Goal: Task Accomplishment & Management: Manage account settings

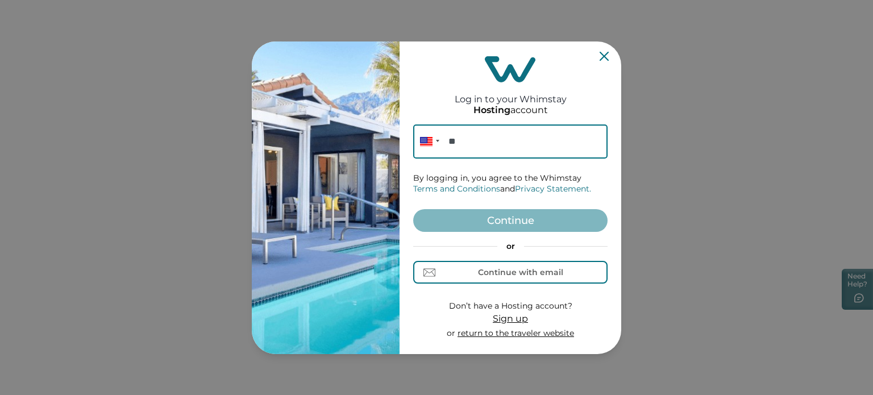
click at [797, 156] on div "Log in to your Whimstay Hosting account Phone ** By logging in, you agree to th…" at bounding box center [436, 197] width 873 height 395
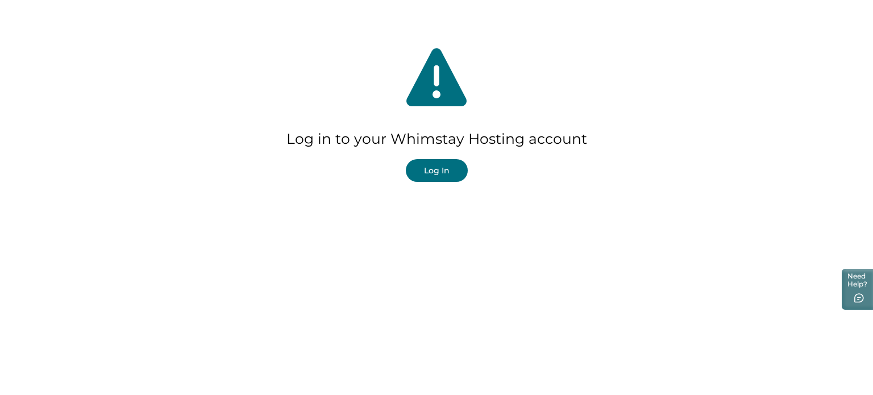
click at [465, 170] on button "Log In" at bounding box center [437, 170] width 62 height 23
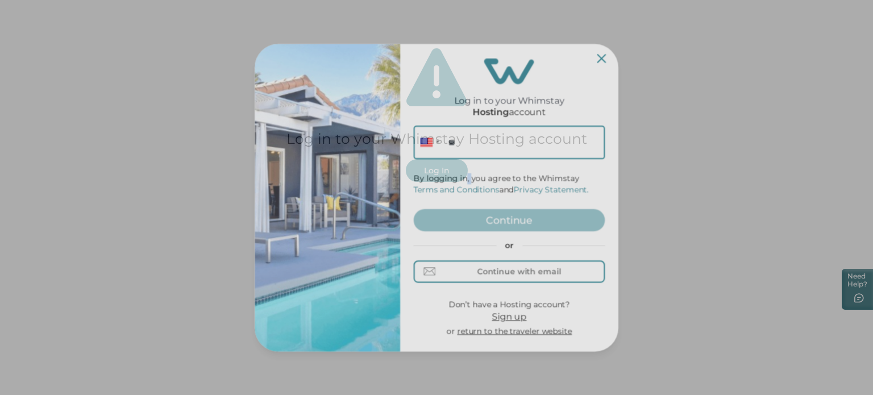
click at [465, 170] on form "Phone ** By logging in, you agree to the Whimstay Terms and Conditions and Priv…" at bounding box center [509, 231] width 191 height 211
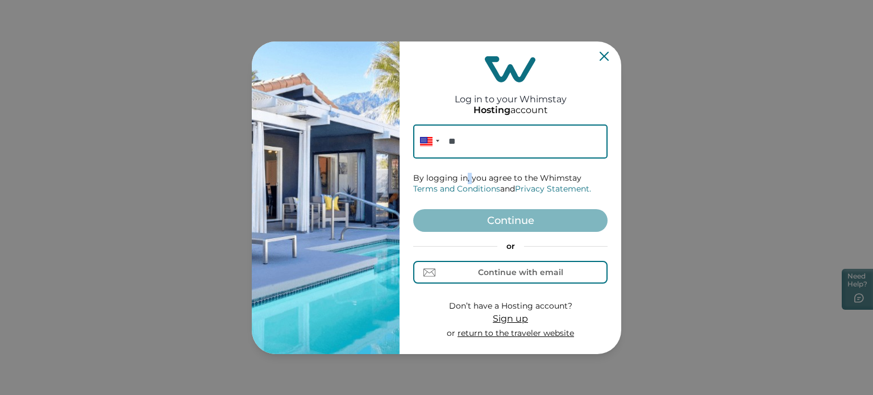
click at [465, 170] on form "Phone ** By logging in, you agree to the Whimstay Terms and Conditions and Priv…" at bounding box center [510, 231] width 194 height 215
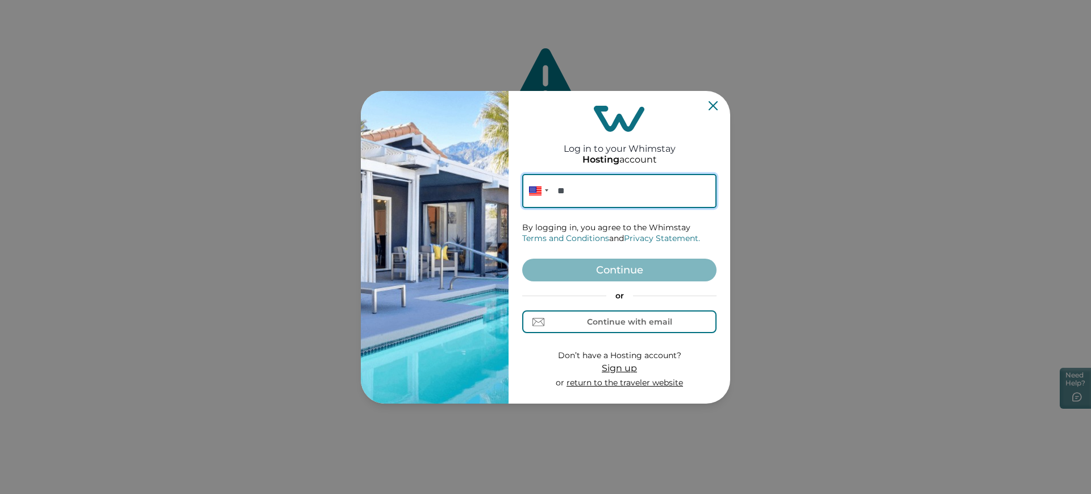
click at [607, 177] on input "**" at bounding box center [619, 191] width 194 height 34
paste input "**********"
type input "**********"
click at [638, 272] on button "Continue" at bounding box center [619, 269] width 194 height 23
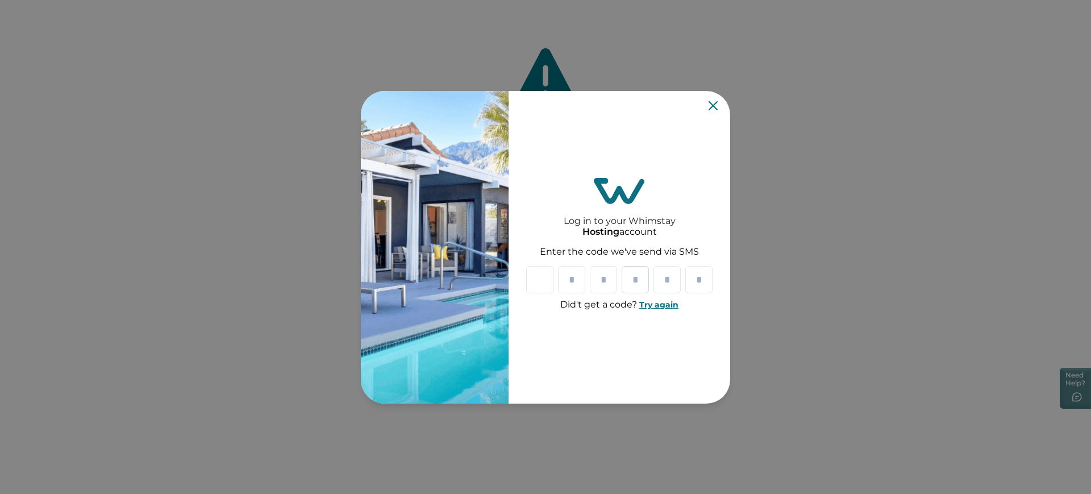
paste input "*"
type input "*"
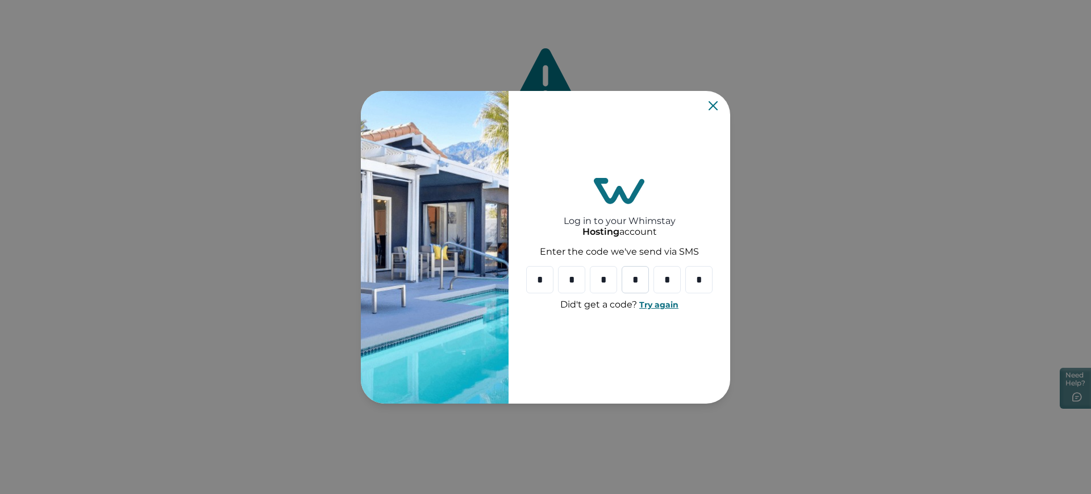
type input "*"
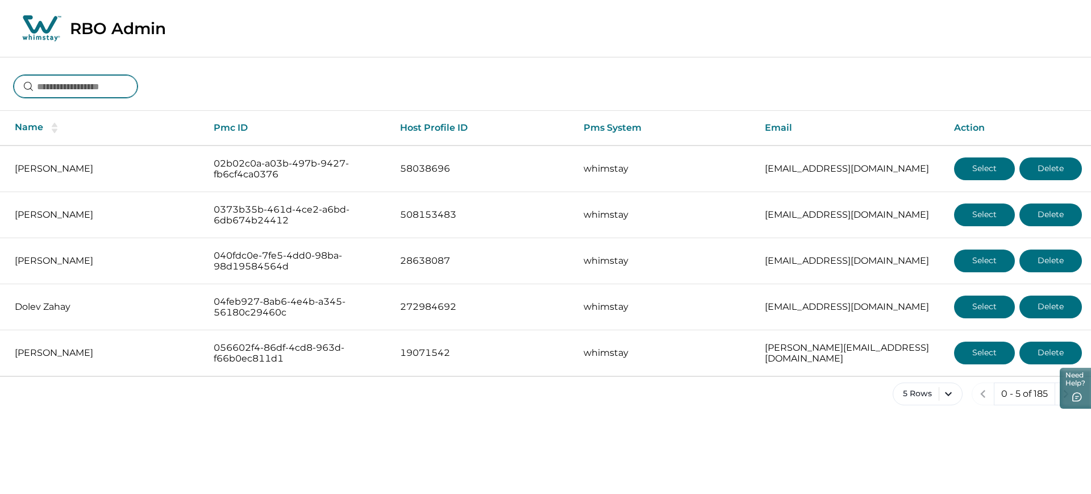
click at [77, 94] on input at bounding box center [76, 86] width 124 height 23
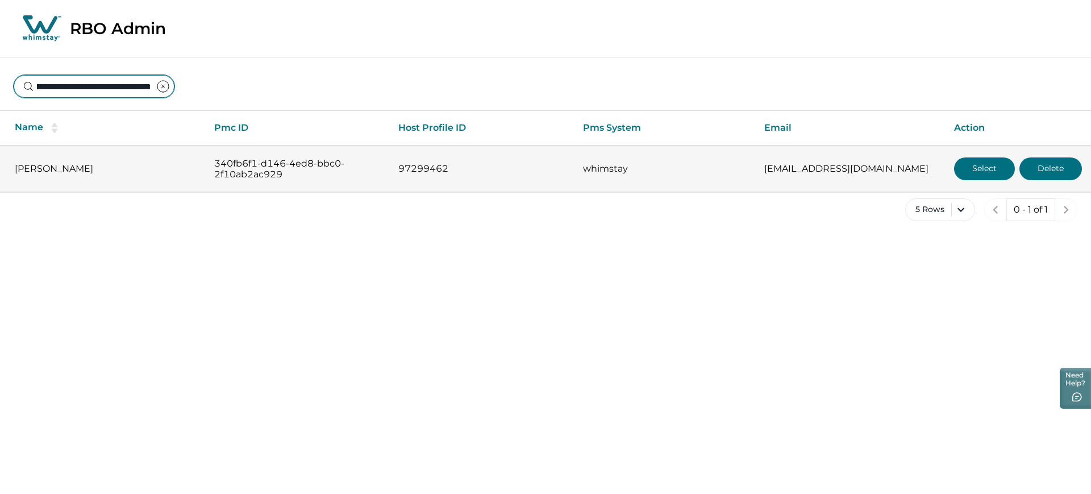
type input "**********"
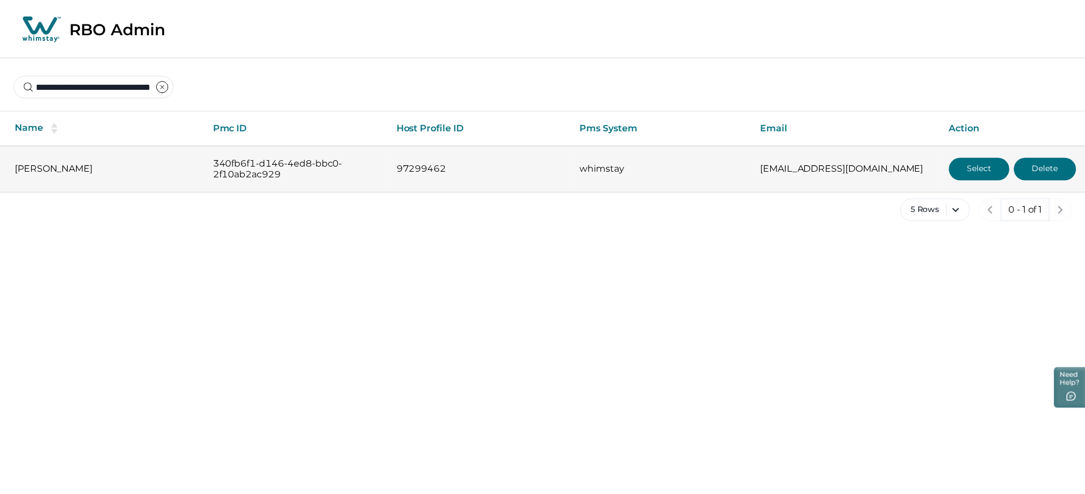
scroll to position [0, 0]
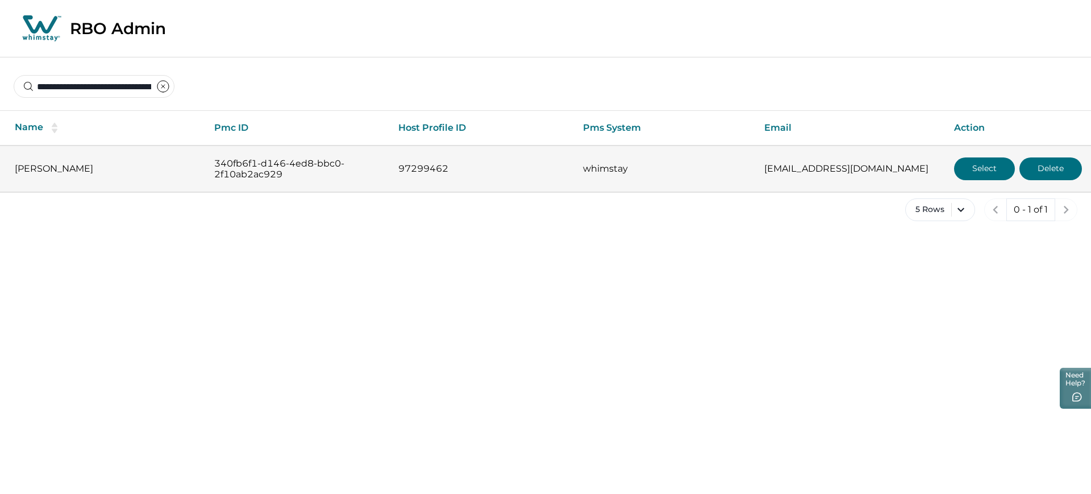
click at [872, 166] on button "Select" at bounding box center [984, 168] width 61 height 23
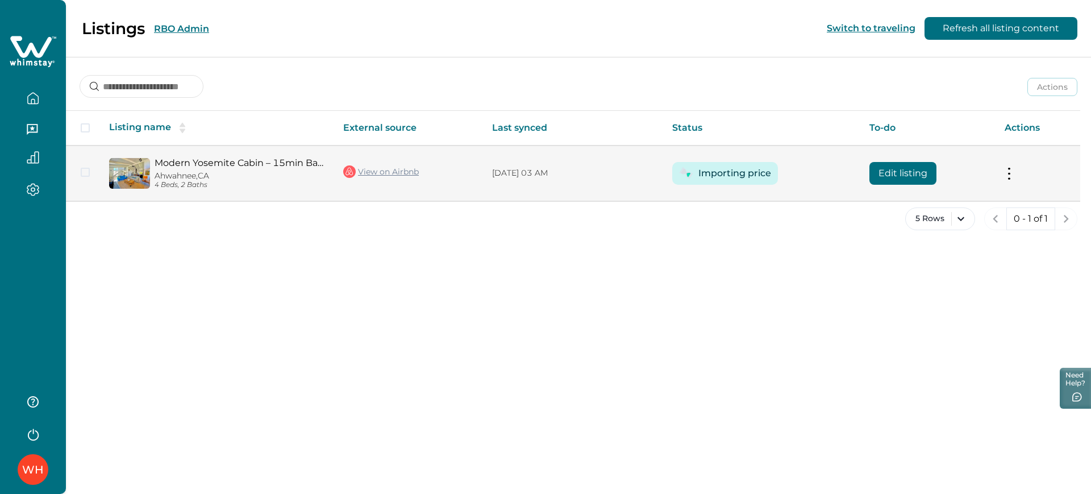
click at [872, 164] on button "Edit listing" at bounding box center [902, 173] width 67 height 23
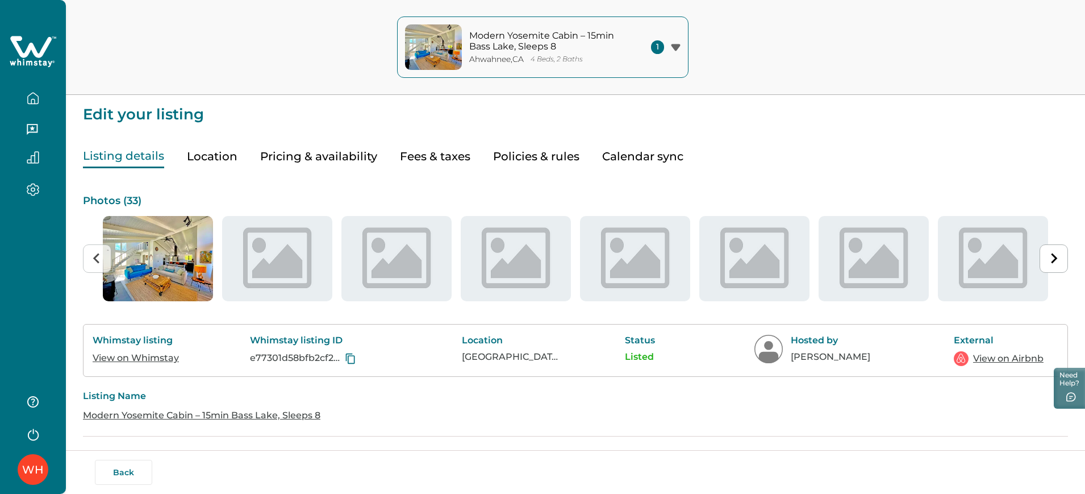
click at [328, 132] on div "Listing details Location Pricing & availability Fees & taxes Policies & rules C…" at bounding box center [575, 145] width 985 height 46
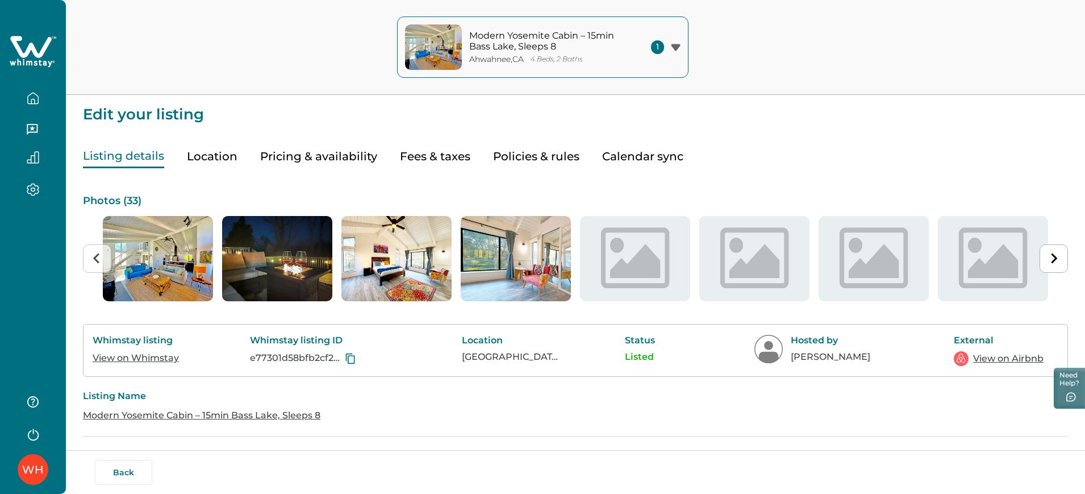
click at [406, 153] on button "Fees & taxes" at bounding box center [435, 156] width 70 height 23
type input "***"
type input "**"
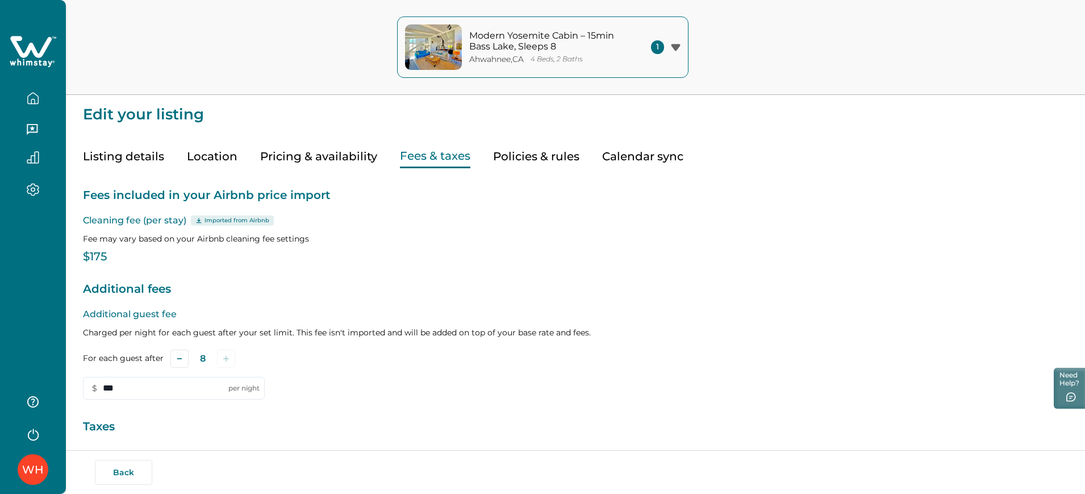
scroll to position [142, 0]
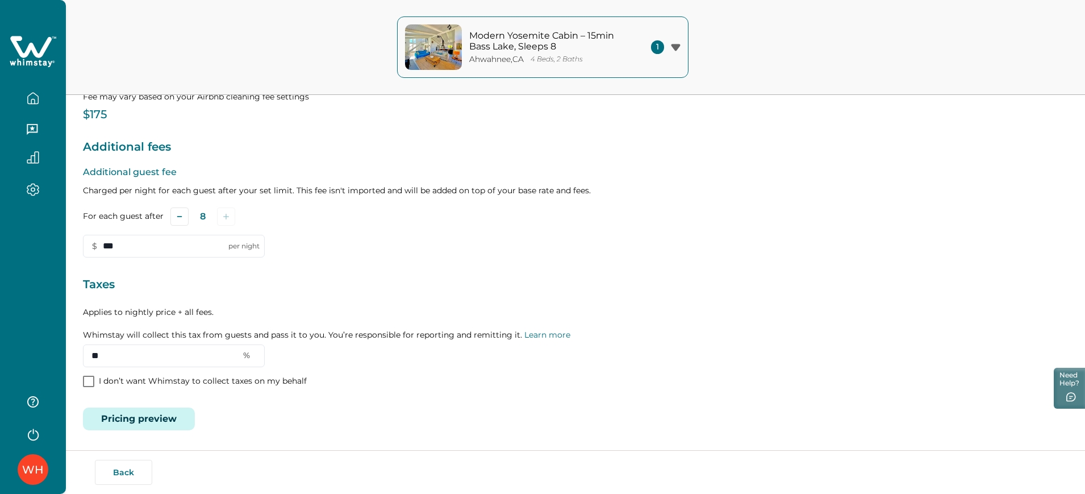
click at [169, 394] on button "Pricing preview" at bounding box center [139, 418] width 112 height 23
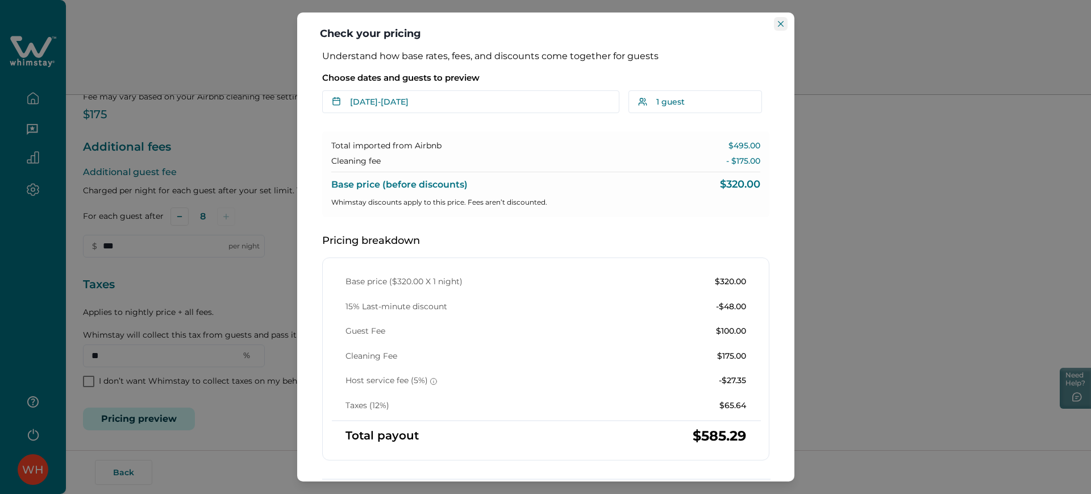
click at [774, 27] on button "Close" at bounding box center [781, 24] width 14 height 14
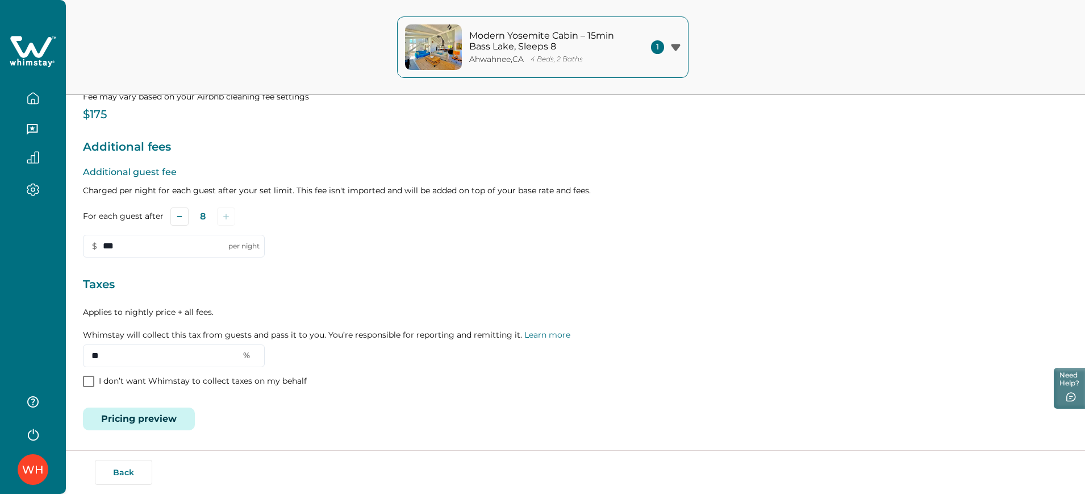
scroll to position [0, 0]
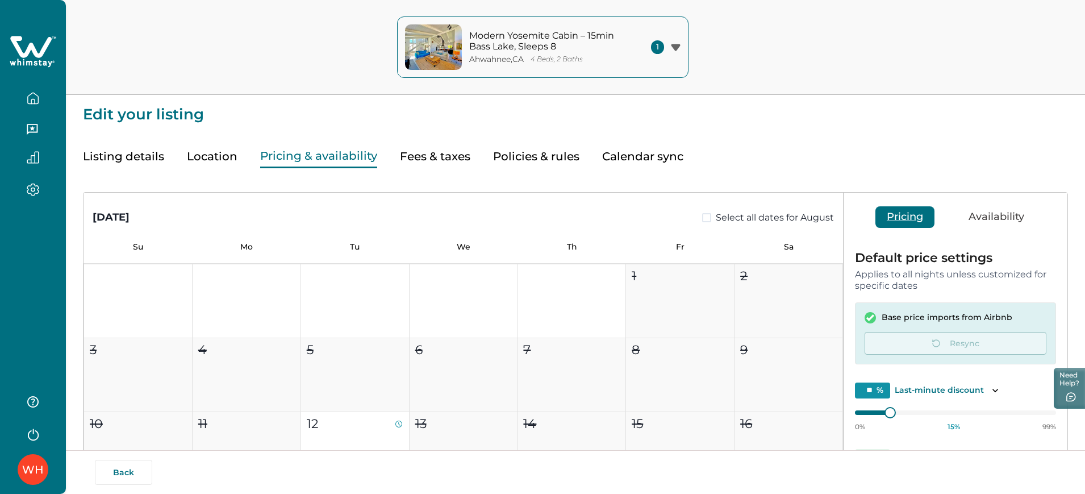
click at [343, 161] on button "Pricing & availability" at bounding box center [318, 156] width 117 height 23
click at [30, 94] on icon "button" at bounding box center [33, 98] width 10 height 11
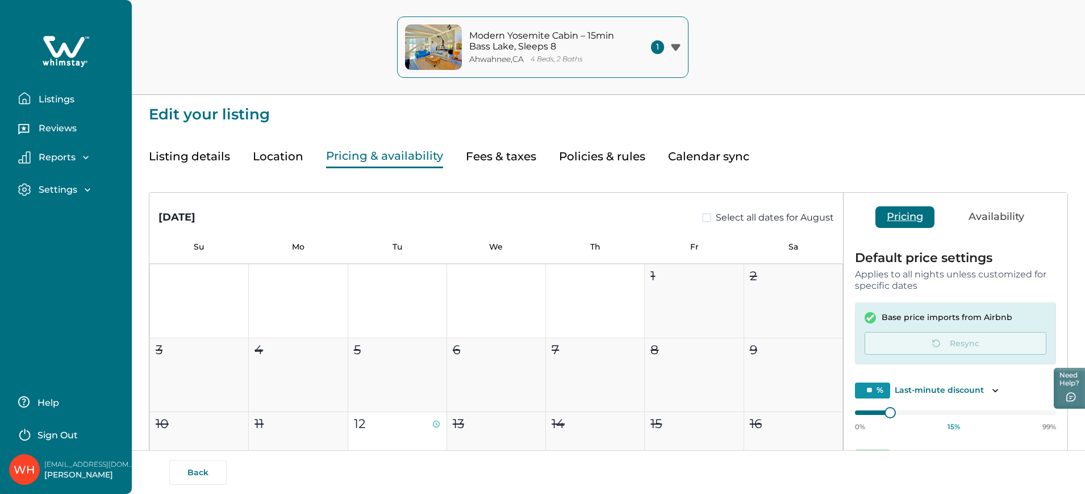
click at [30, 94] on icon "button" at bounding box center [24, 98] width 12 height 12
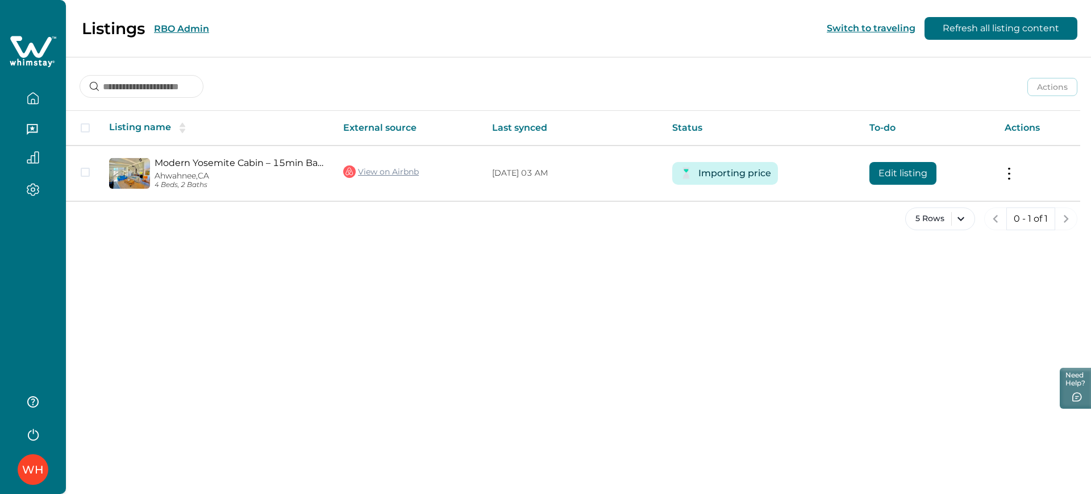
click at [258, 31] on div "Listings RBO Admin Switch to traveling Refresh all listing content" at bounding box center [545, 28] width 1091 height 57
click at [182, 34] on div "Listings RBO Admin" at bounding box center [111, 28] width 195 height 19
click at [179, 31] on button "RBO Admin" at bounding box center [181, 28] width 55 height 11
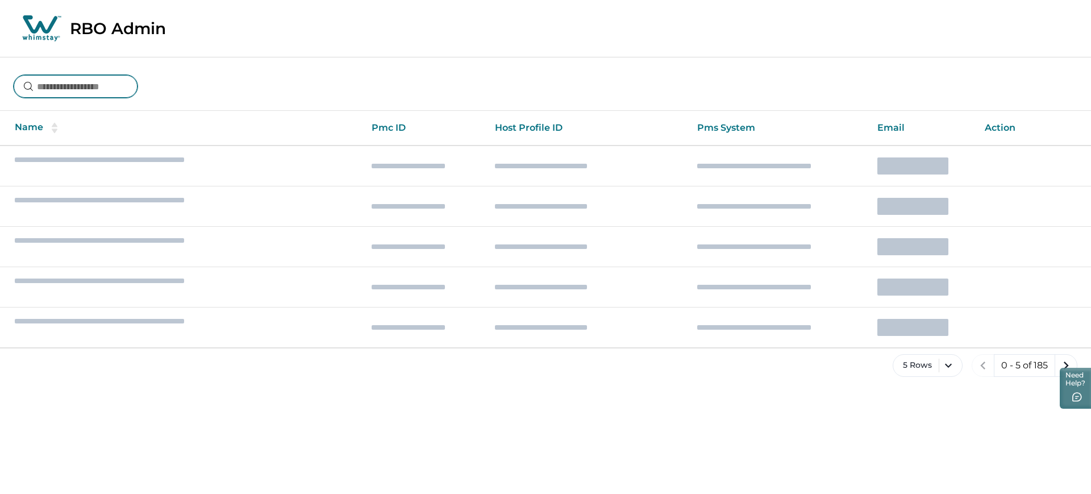
click at [90, 87] on input at bounding box center [76, 86] width 124 height 23
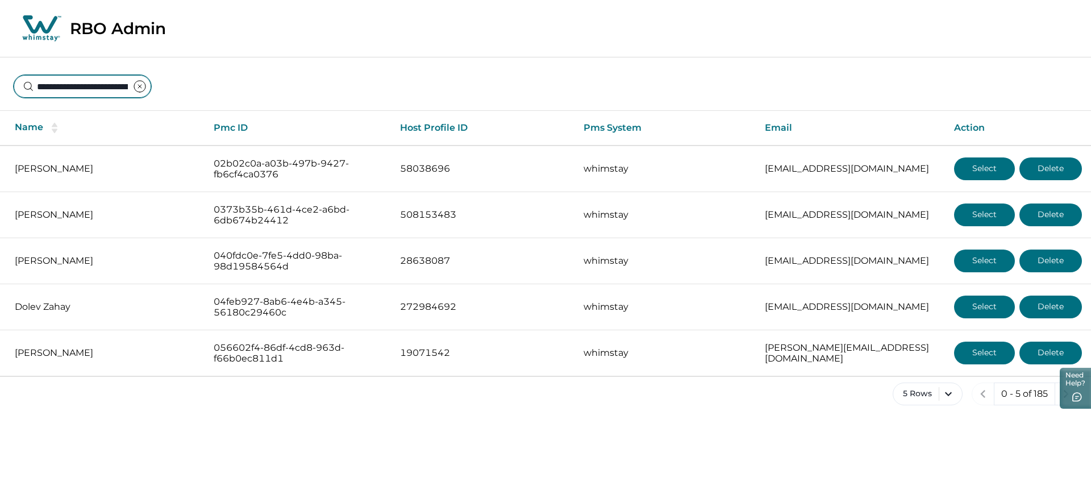
scroll to position [0, 74]
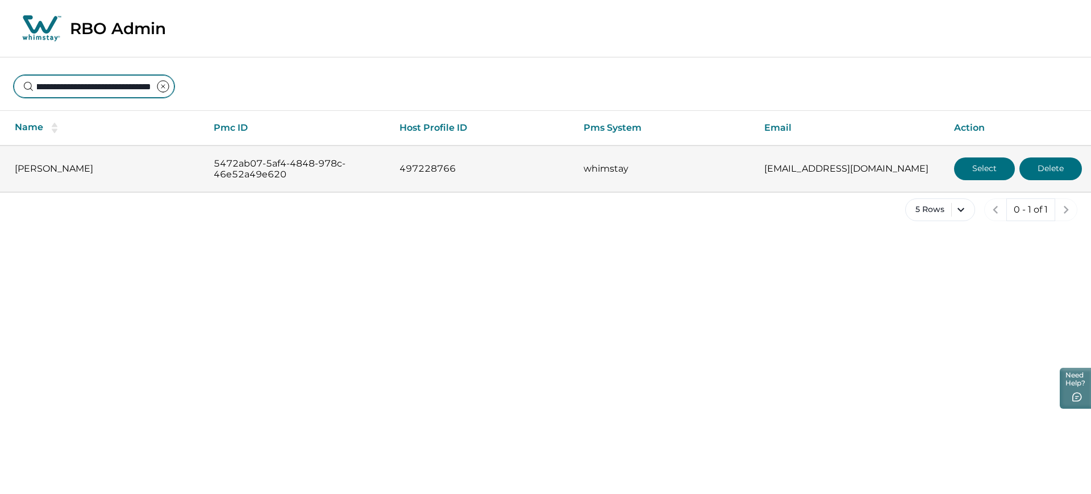
type input "**********"
click at [872, 167] on button "Select" at bounding box center [984, 168] width 61 height 23
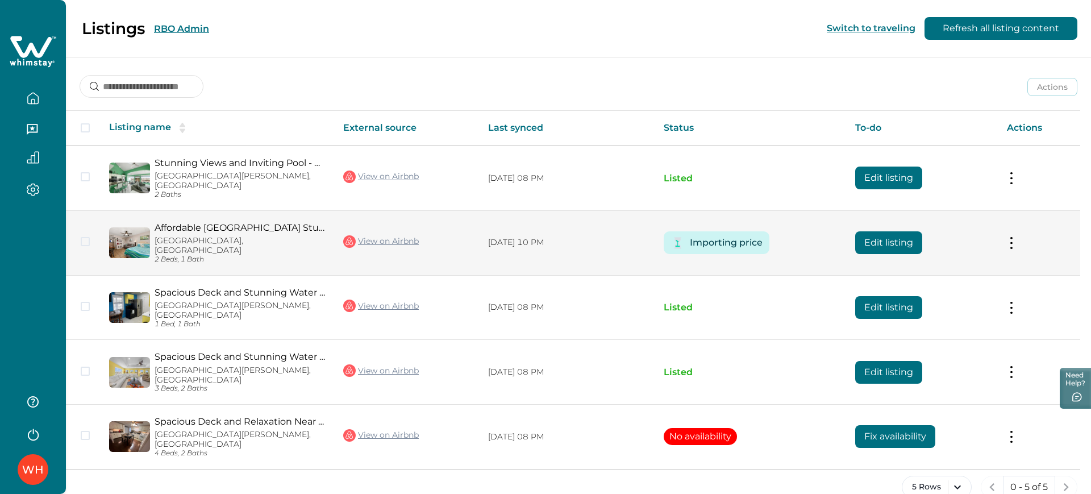
click at [872, 232] on button "Edit listing" at bounding box center [888, 242] width 67 height 23
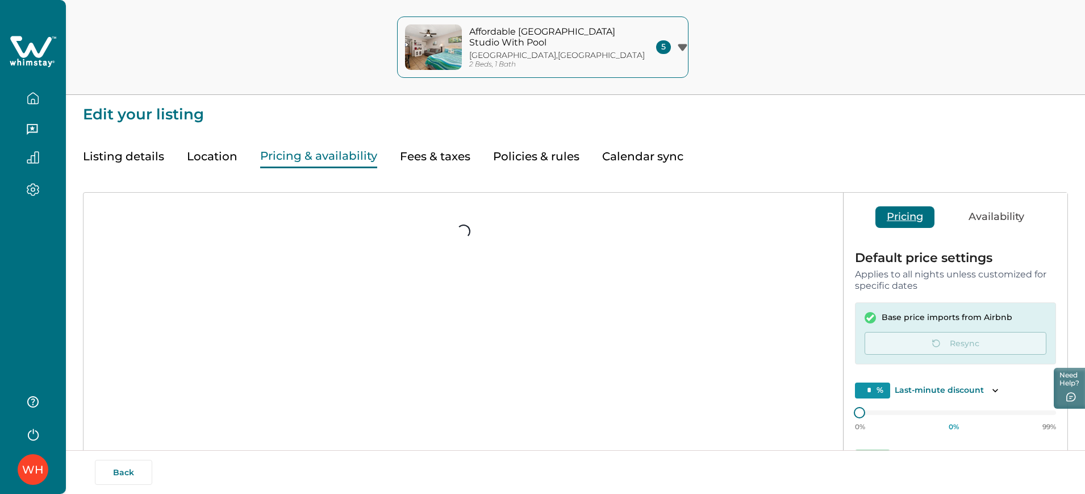
click at [337, 147] on button "Pricing & availability" at bounding box center [318, 156] width 117 height 23
type input "*"
type input "**"
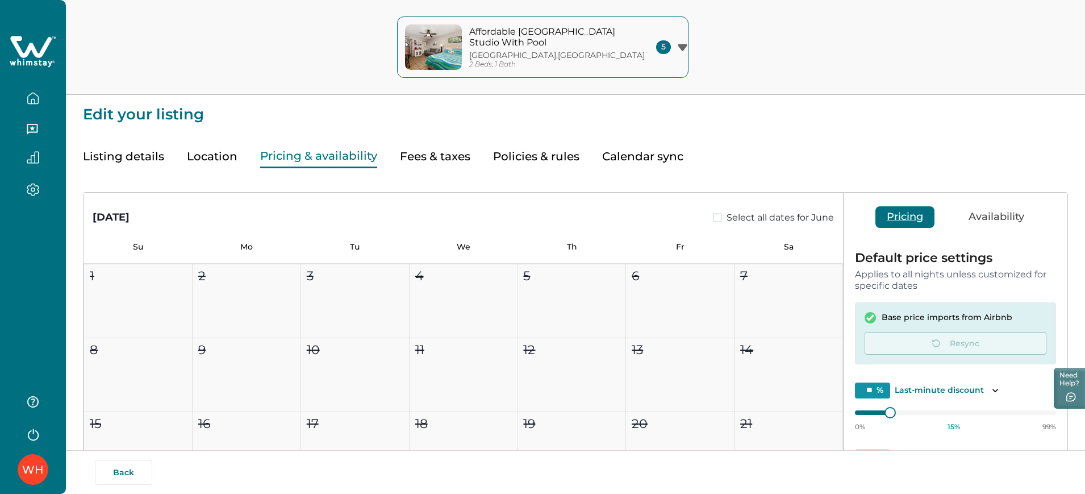
click at [98, 163] on button "Listing details" at bounding box center [123, 156] width 81 height 23
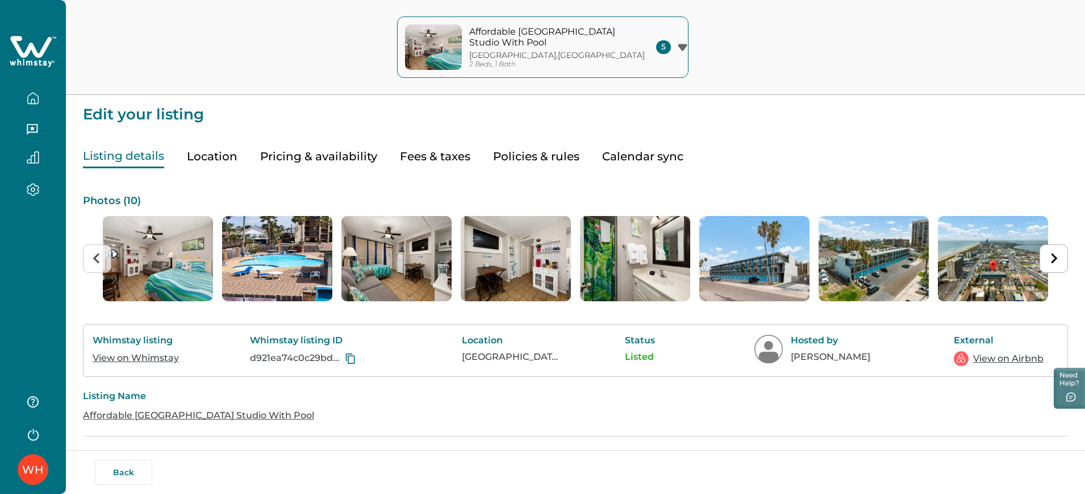
click at [32, 94] on icon "button" at bounding box center [33, 98] width 12 height 12
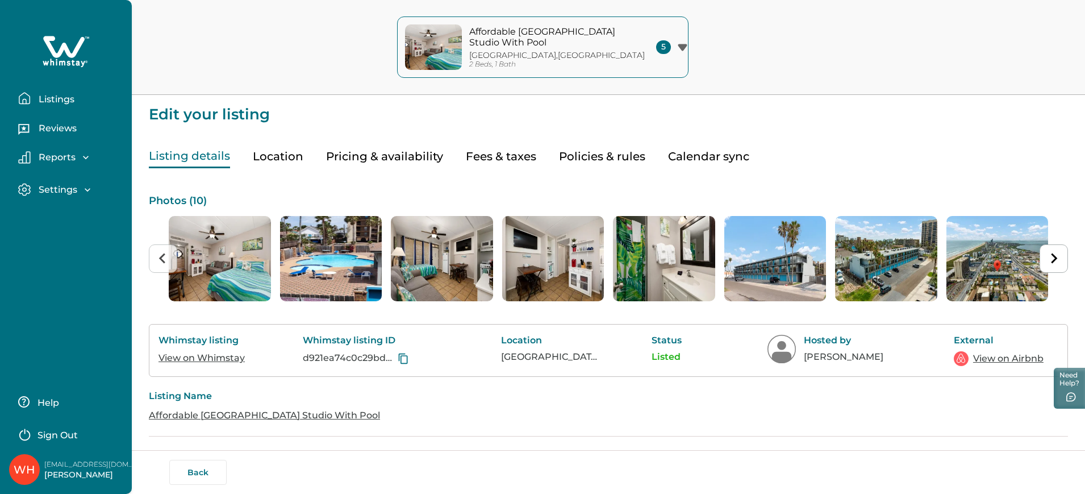
click at [46, 91] on button "Listings" at bounding box center [70, 98] width 105 height 23
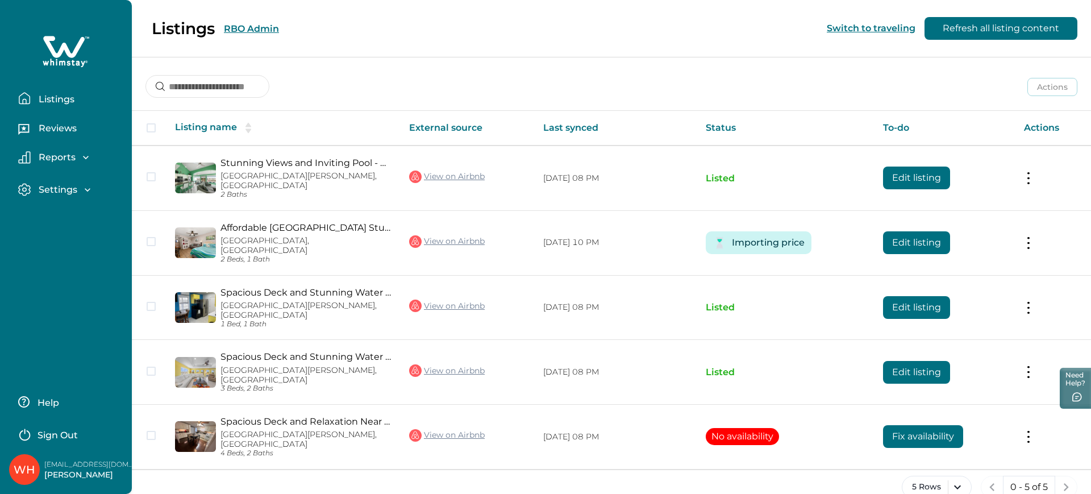
click at [236, 28] on div "Listings RBO Admin Switch to traveling Refresh all listing content" at bounding box center [545, 28] width 1091 height 57
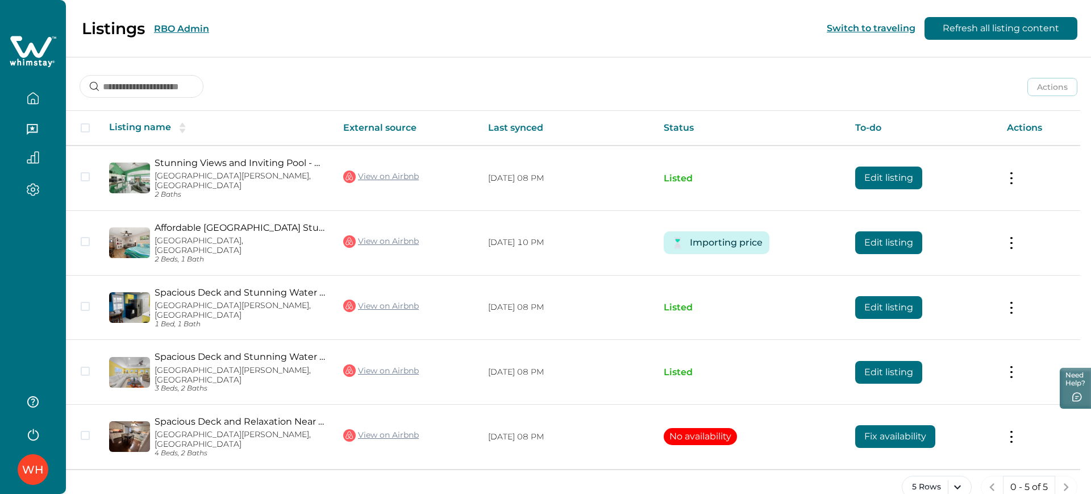
click at [181, 26] on button "RBO Admin" at bounding box center [181, 28] width 55 height 11
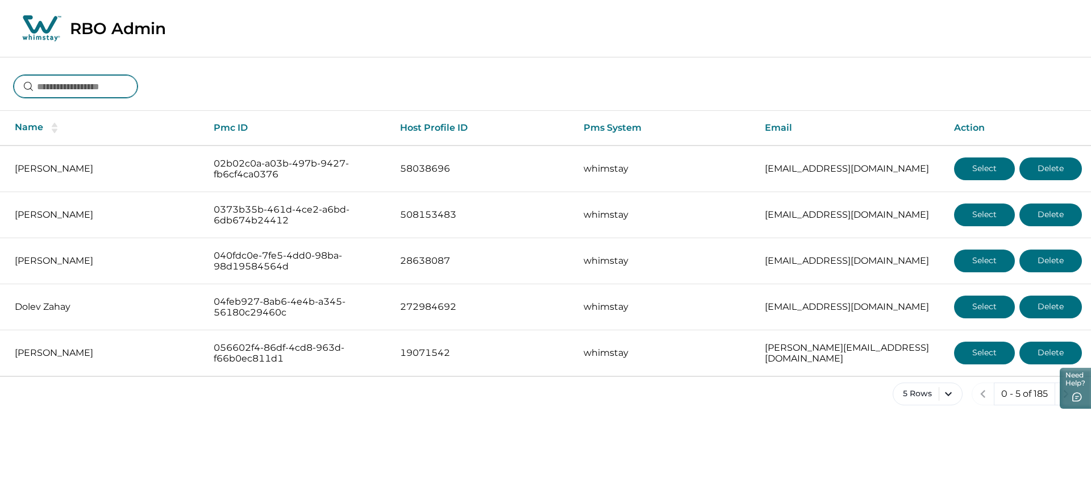
click at [110, 80] on input at bounding box center [76, 86] width 124 height 23
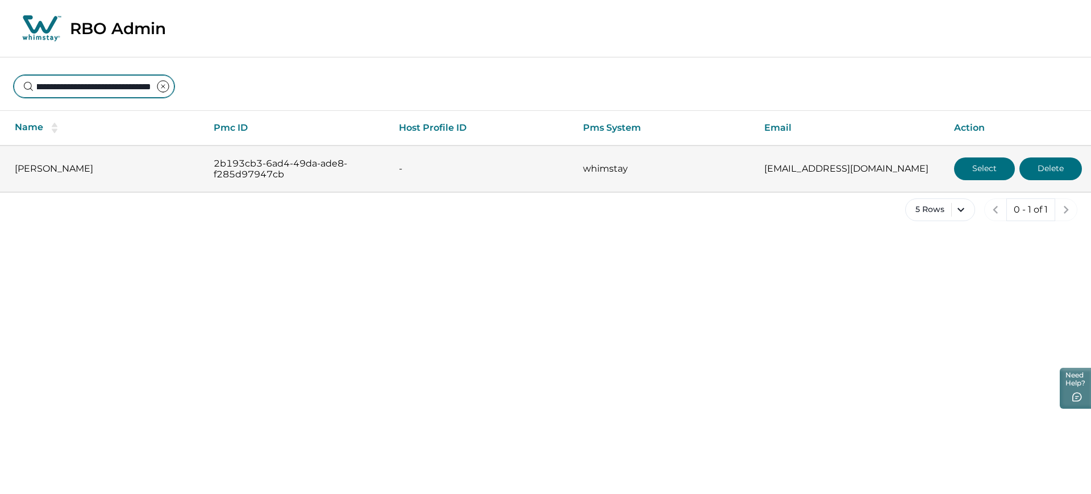
type input "**********"
click at [872, 176] on button "Select" at bounding box center [984, 168] width 61 height 23
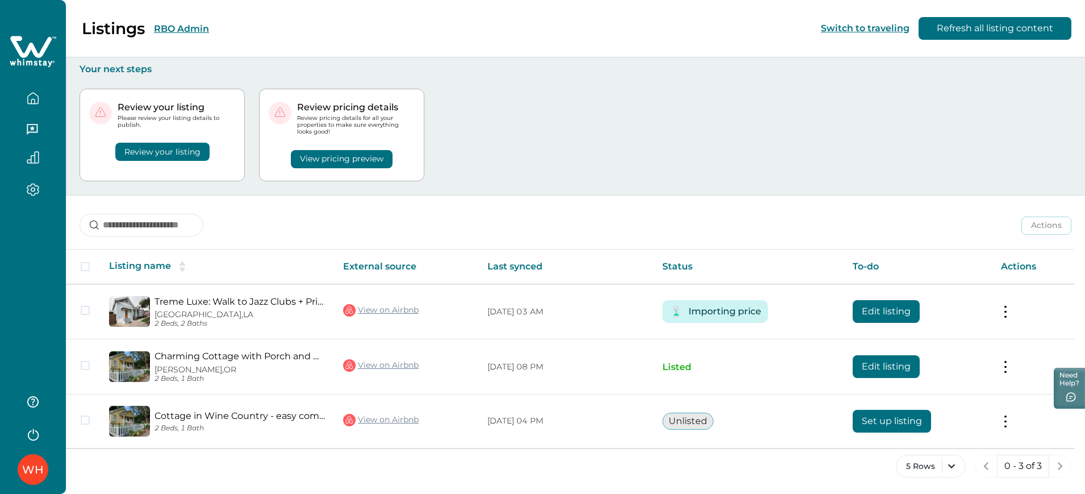
click at [702, 180] on div "Review your listing Please review your listing details to publish. Review your …" at bounding box center [576, 135] width 992 height 120
click at [183, 25] on button "RBO Admin" at bounding box center [181, 28] width 55 height 11
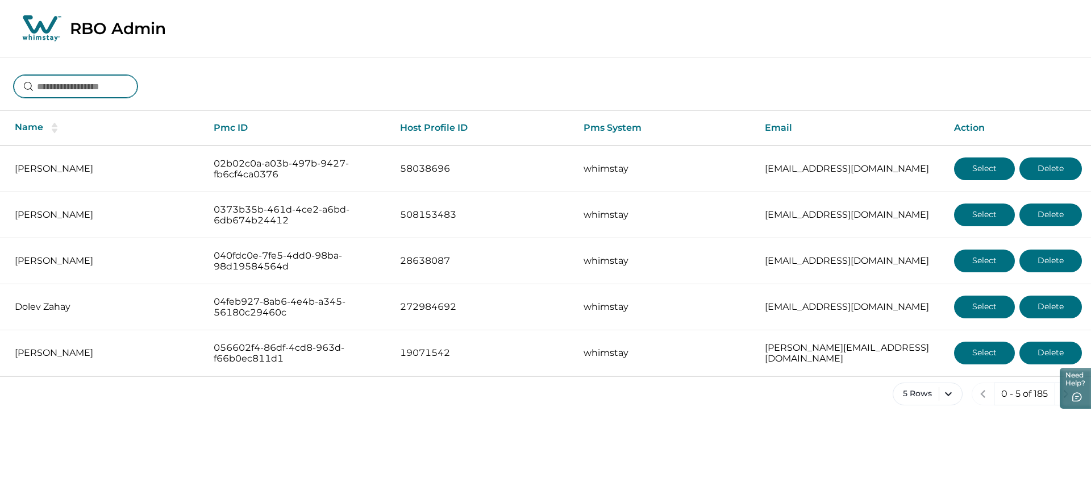
click at [96, 84] on input at bounding box center [76, 86] width 124 height 23
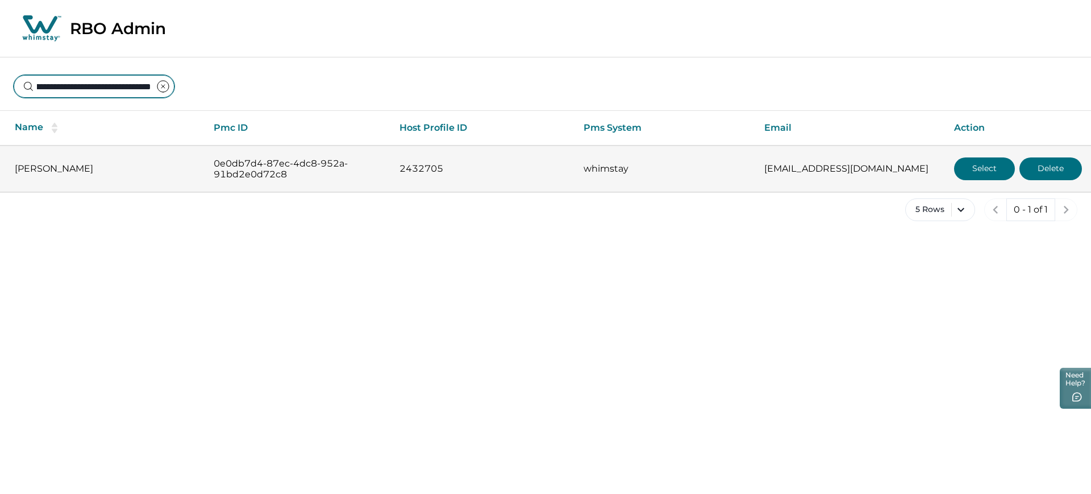
type input "**********"
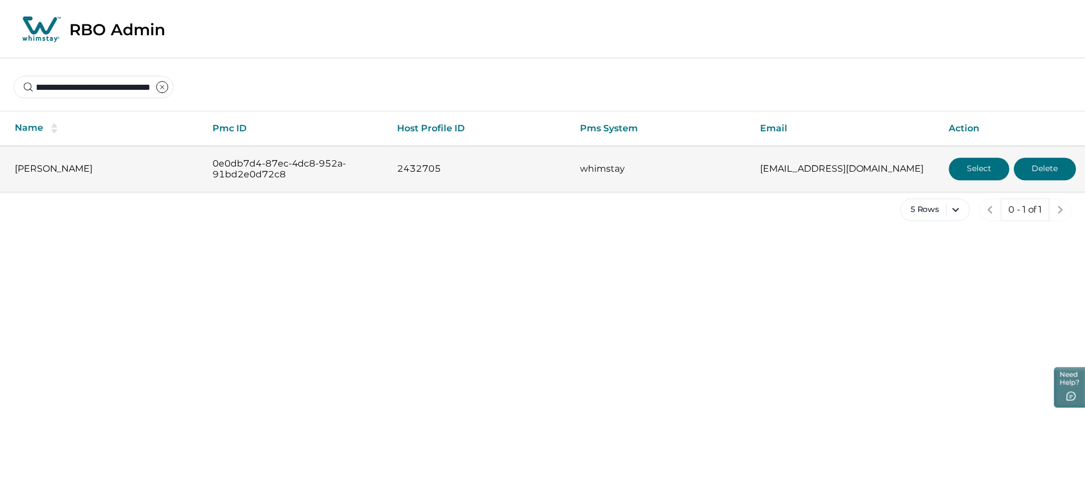
scroll to position [0, 0]
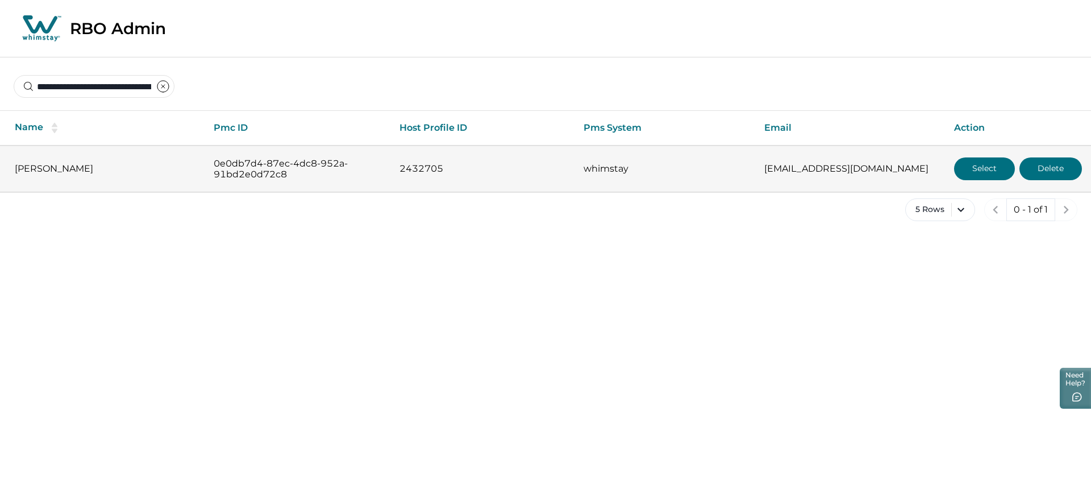
click at [872, 172] on button "Select" at bounding box center [984, 168] width 61 height 23
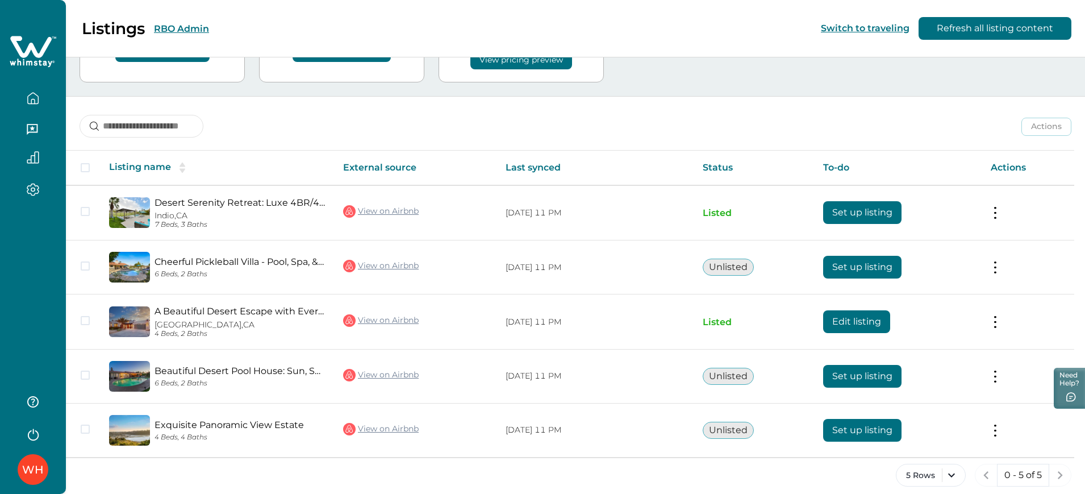
scroll to position [100, 0]
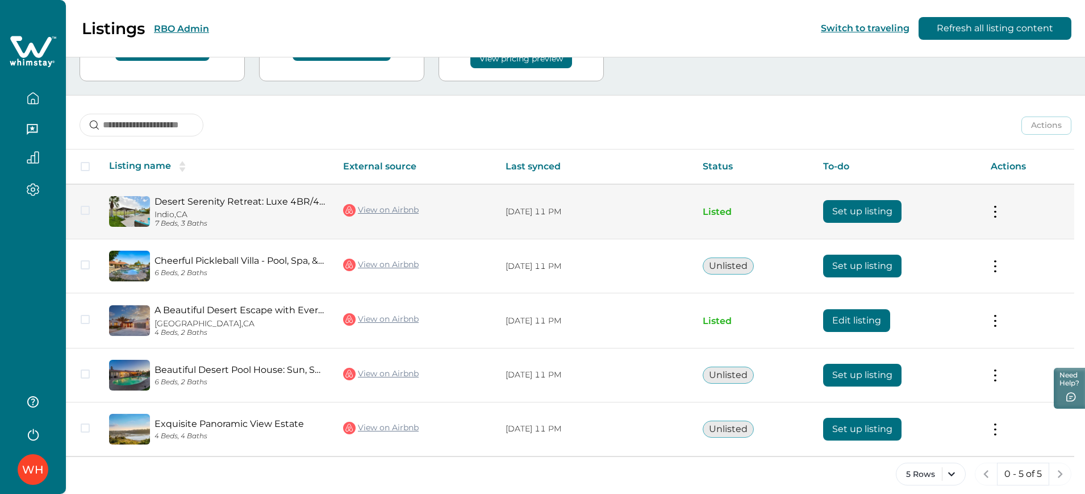
click at [872, 210] on button at bounding box center [995, 212] width 9 height 12
click at [872, 258] on button "View listing on Whimstay" at bounding box center [928, 263] width 130 height 21
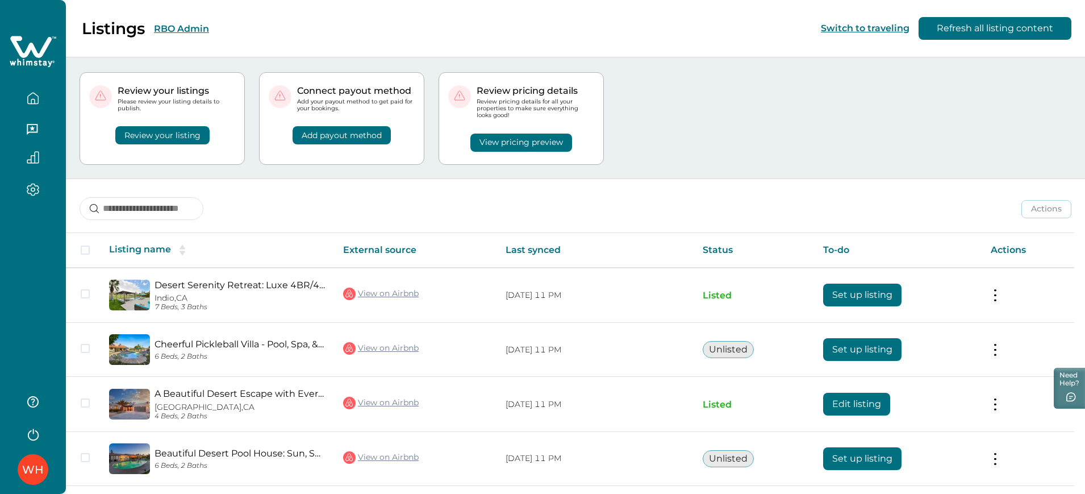
scroll to position [0, 0]
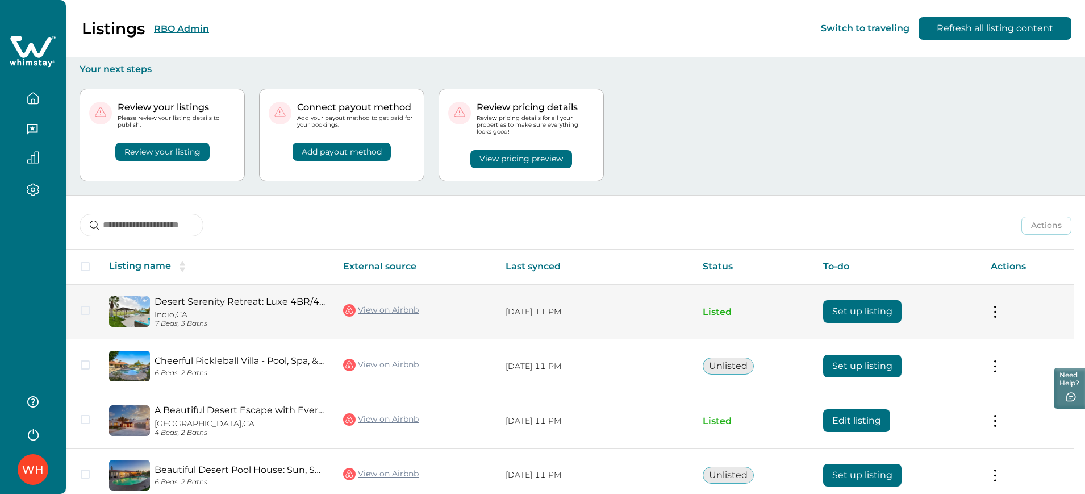
click at [835, 307] on button "Set up listing" at bounding box center [862, 311] width 78 height 23
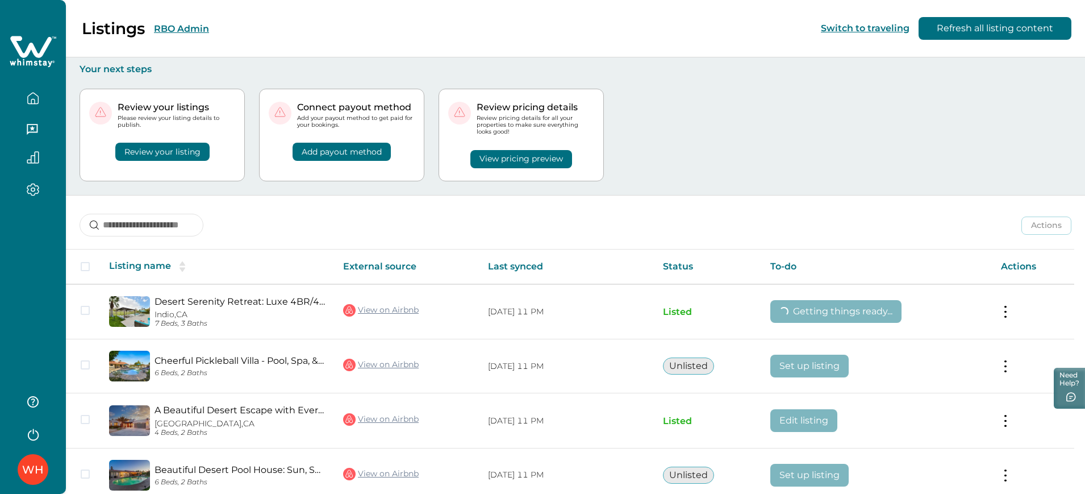
click at [633, 190] on div "Review your listings Please review your listing details to publish. Review your…" at bounding box center [576, 135] width 992 height 120
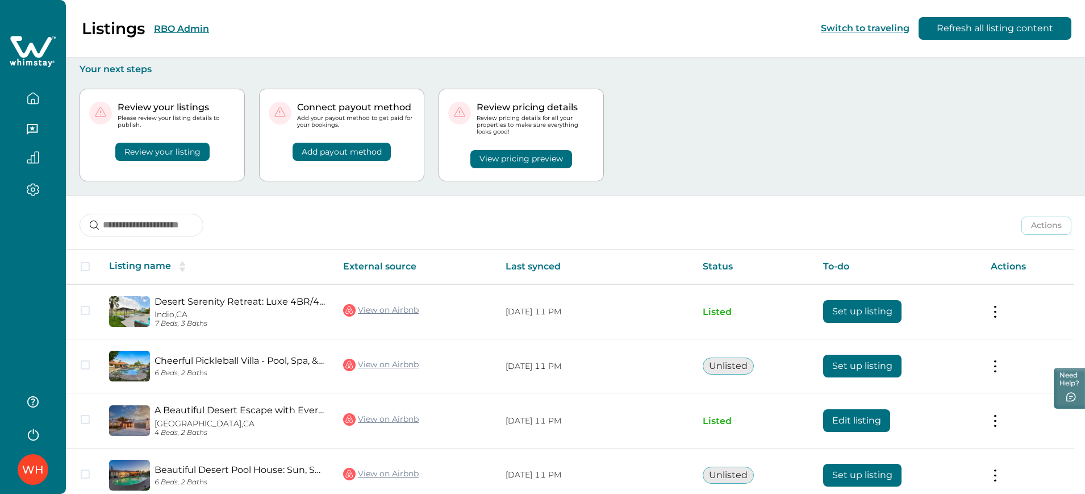
click at [170, 26] on button "RBO Admin" at bounding box center [181, 28] width 55 height 11
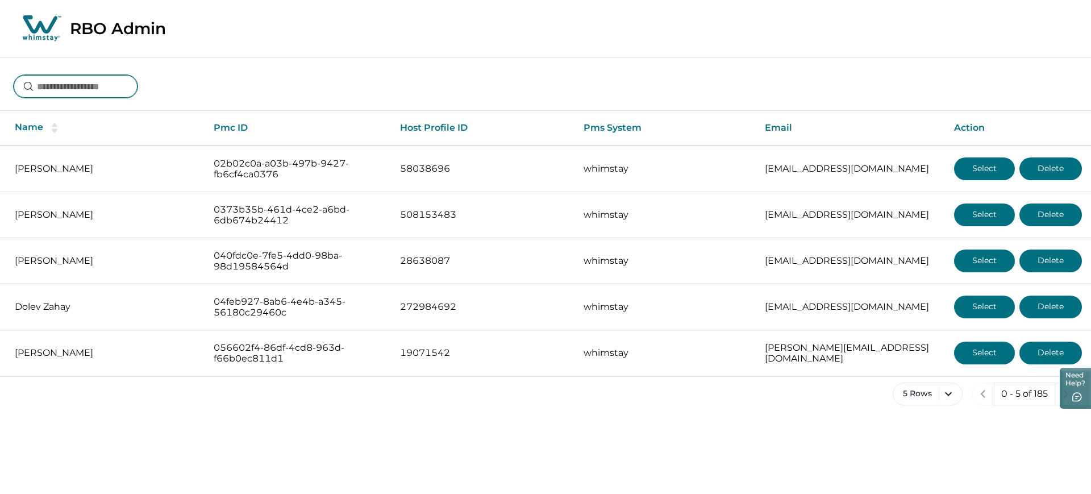
click at [85, 87] on input at bounding box center [76, 86] width 124 height 23
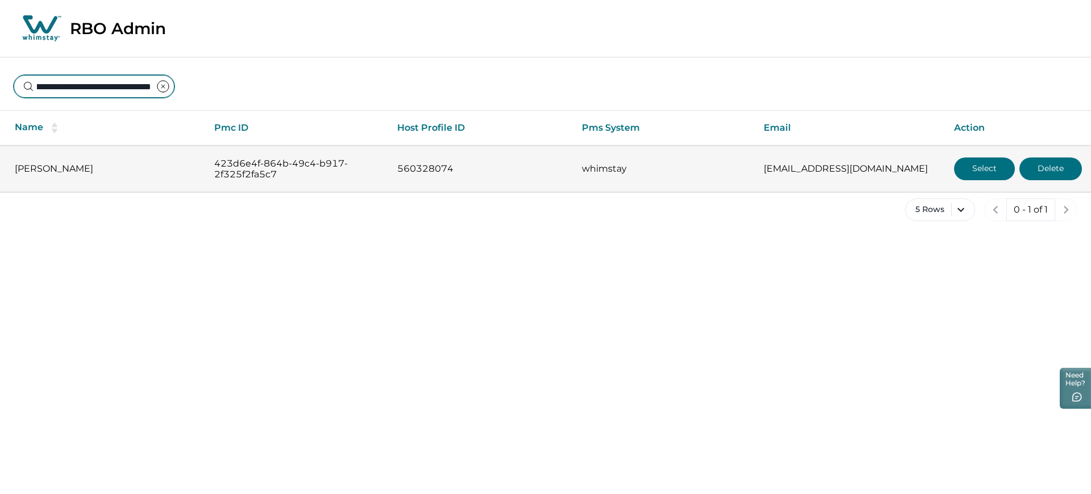
type input "**********"
click at [872, 170] on button "Select" at bounding box center [984, 168] width 61 height 23
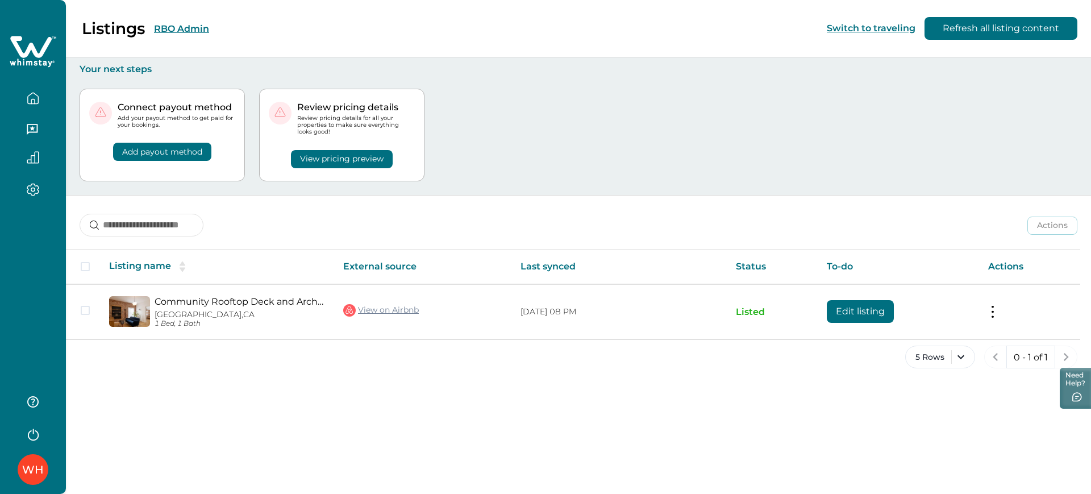
click at [174, 24] on button "RBO Admin" at bounding box center [181, 28] width 55 height 11
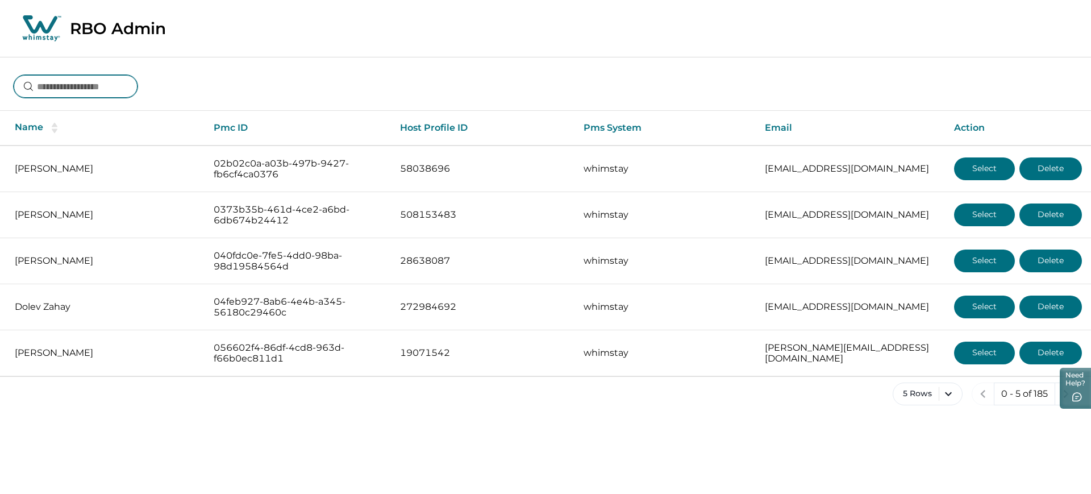
click at [113, 83] on input at bounding box center [76, 86] width 124 height 23
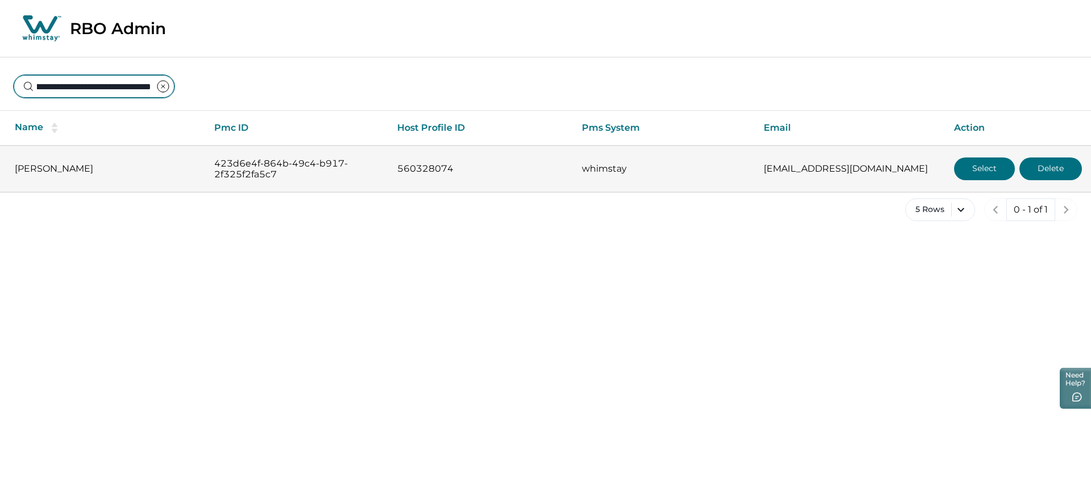
type input "**********"
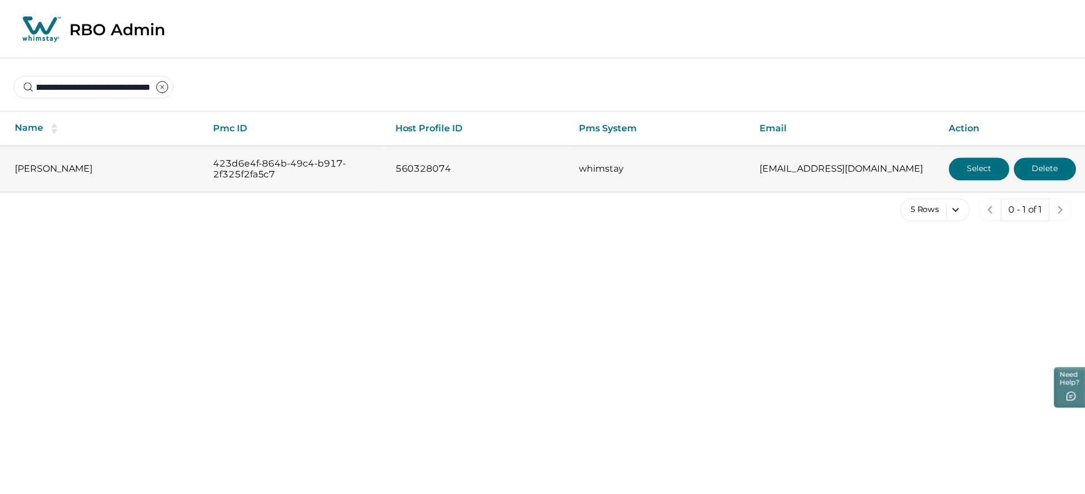
scroll to position [0, 0]
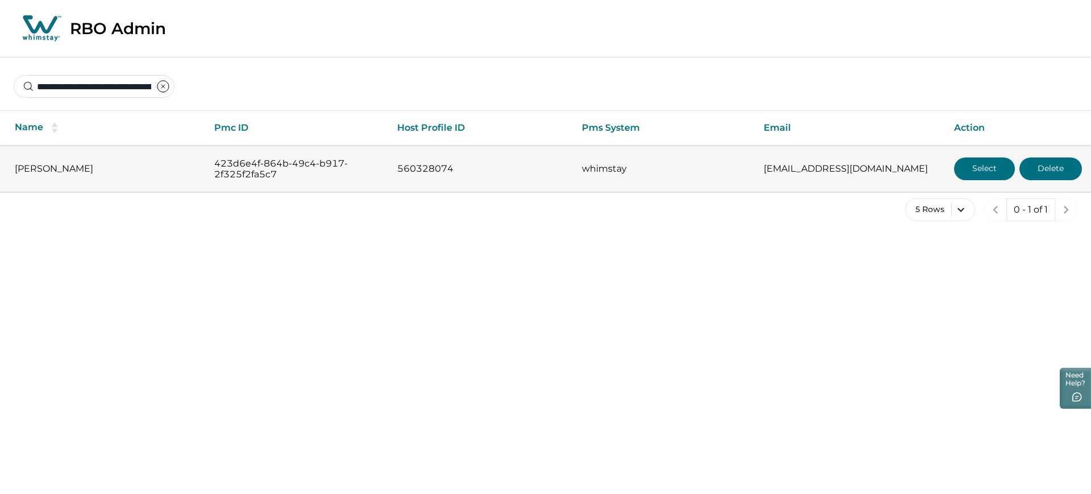
click at [872, 166] on button "Select" at bounding box center [984, 168] width 61 height 23
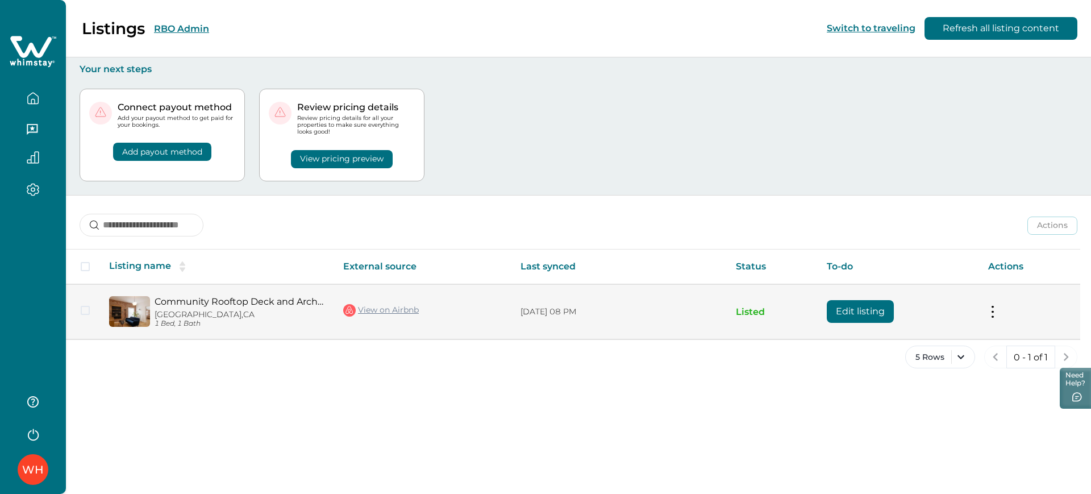
click at [394, 310] on link "View on Airbnb" at bounding box center [381, 310] width 76 height 15
click at [872, 310] on button at bounding box center [992, 312] width 9 height 12
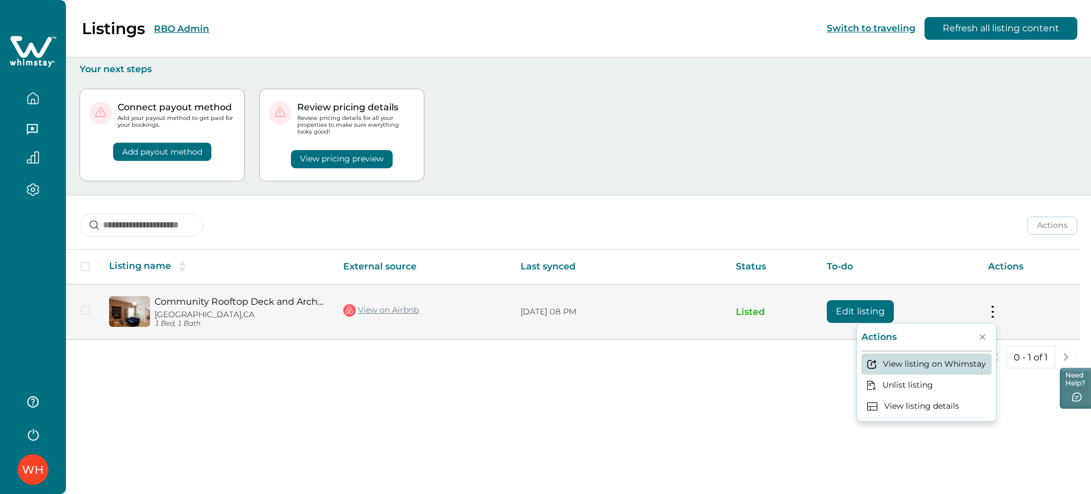
click at [872, 361] on button "View listing on Whimstay" at bounding box center [926, 363] width 130 height 21
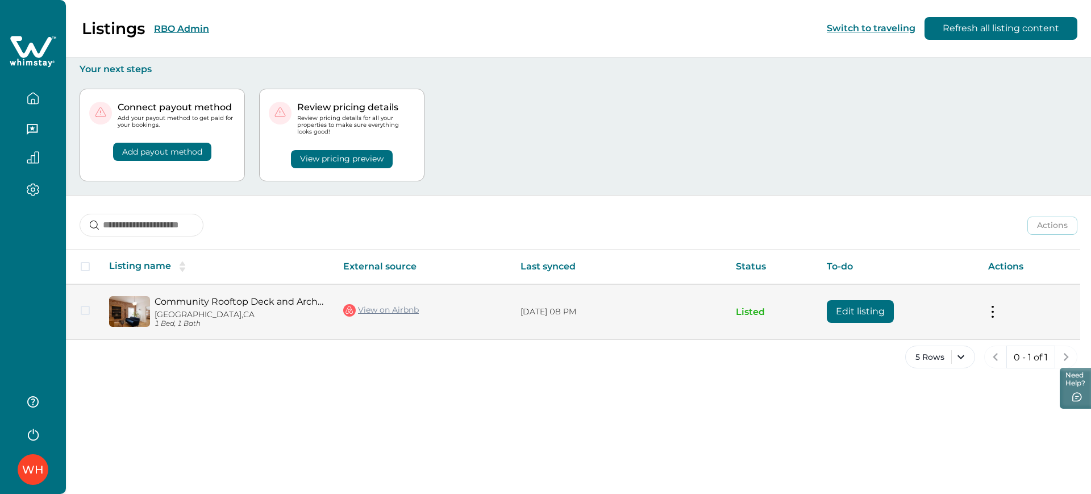
click at [849, 312] on button "Edit listing" at bounding box center [860, 311] width 67 height 23
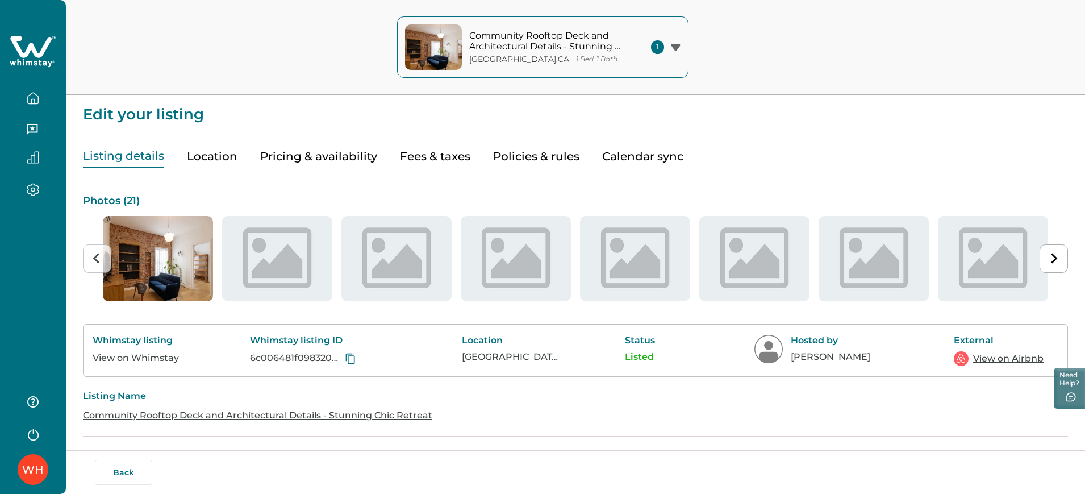
click at [434, 154] on button "Fees & taxes" at bounding box center [435, 156] width 70 height 23
type input "*"
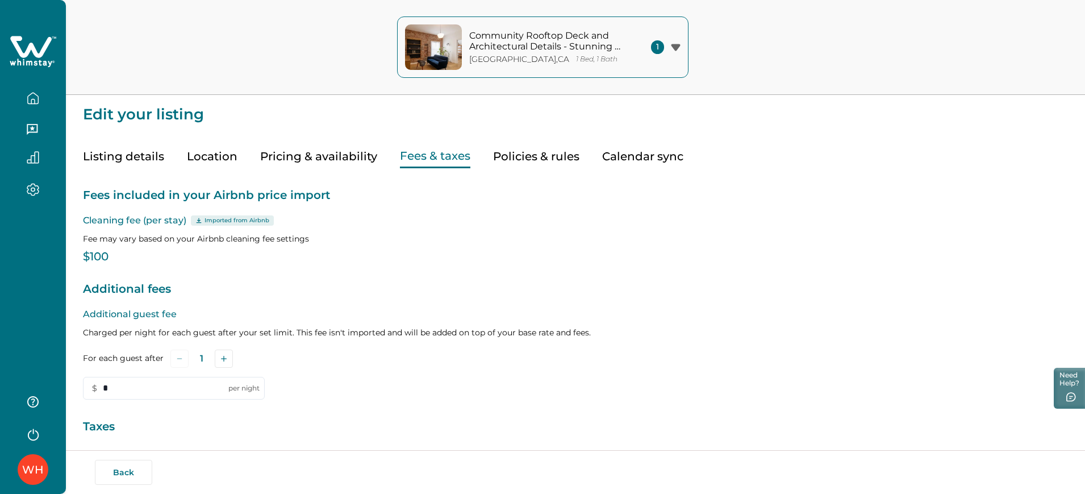
scroll to position [142, 0]
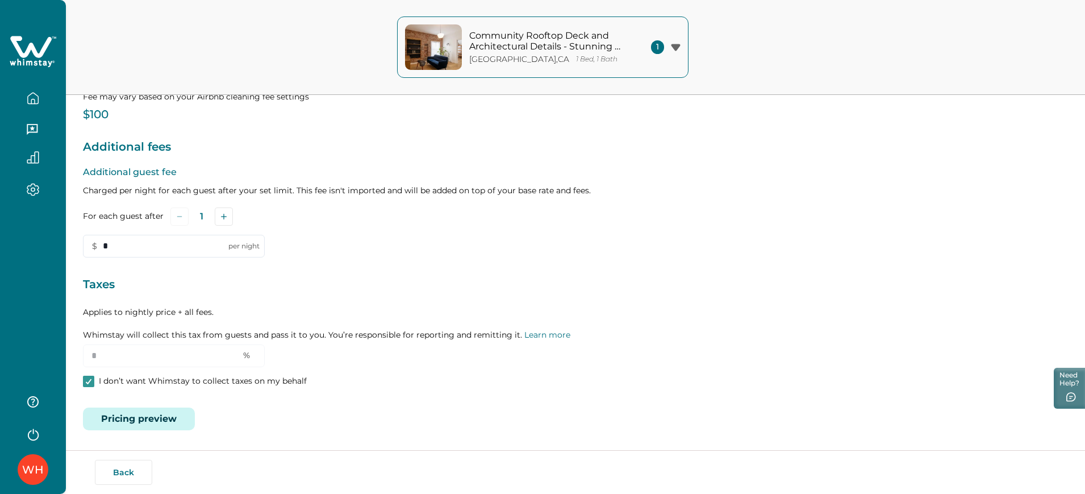
click at [144, 394] on button "Pricing preview" at bounding box center [139, 418] width 112 height 23
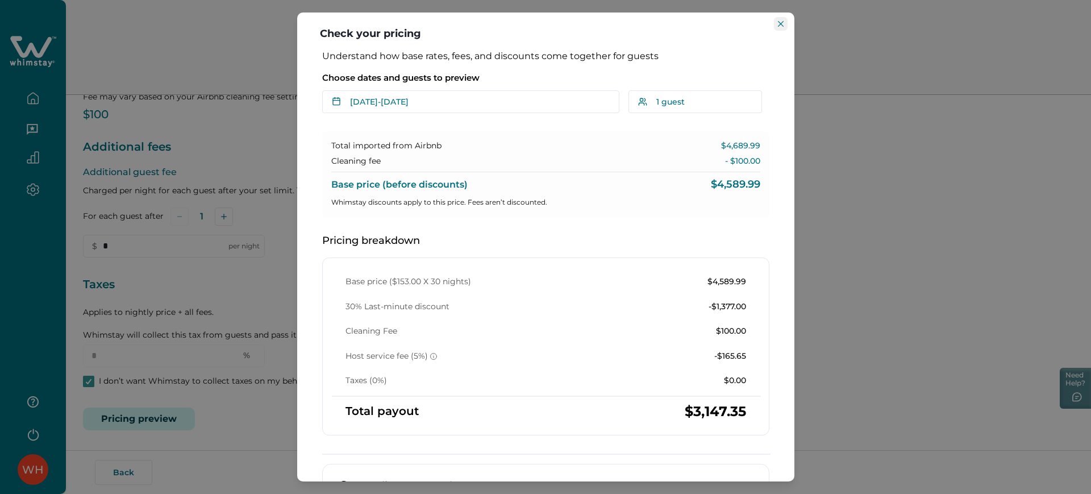
click at [780, 22] on icon "Close" at bounding box center [781, 24] width 6 height 6
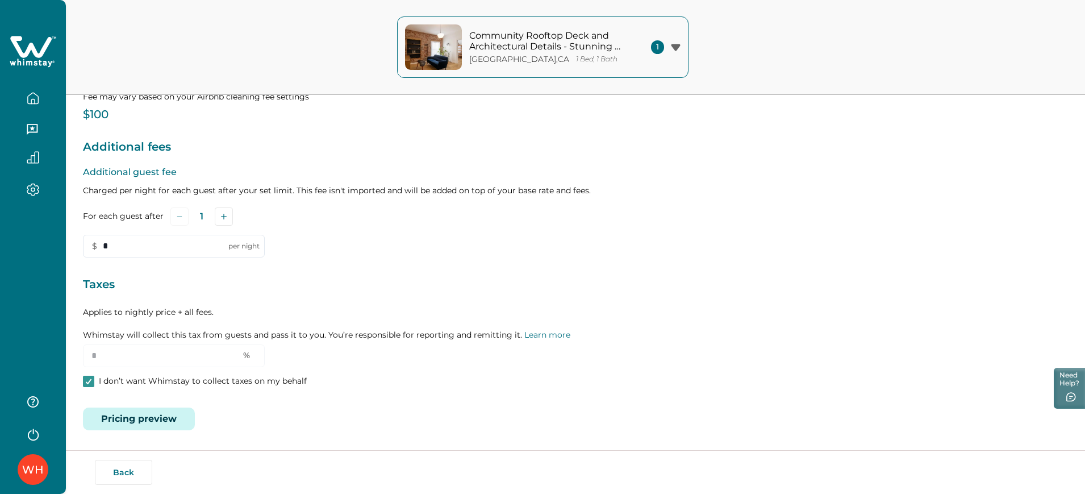
scroll to position [0, 0]
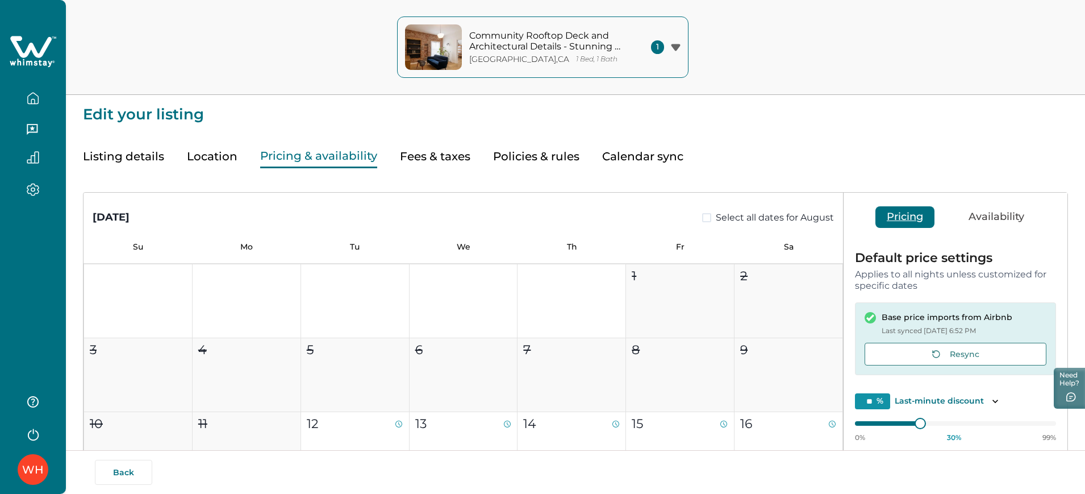
click at [301, 164] on button "Pricing & availability" at bounding box center [318, 156] width 117 height 23
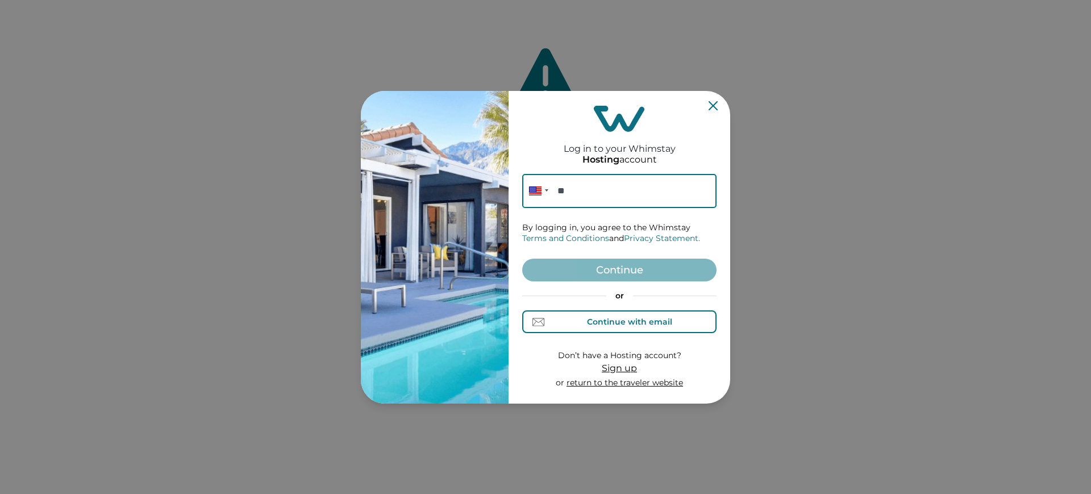
click at [607, 324] on div "Continue with email" at bounding box center [629, 321] width 85 height 9
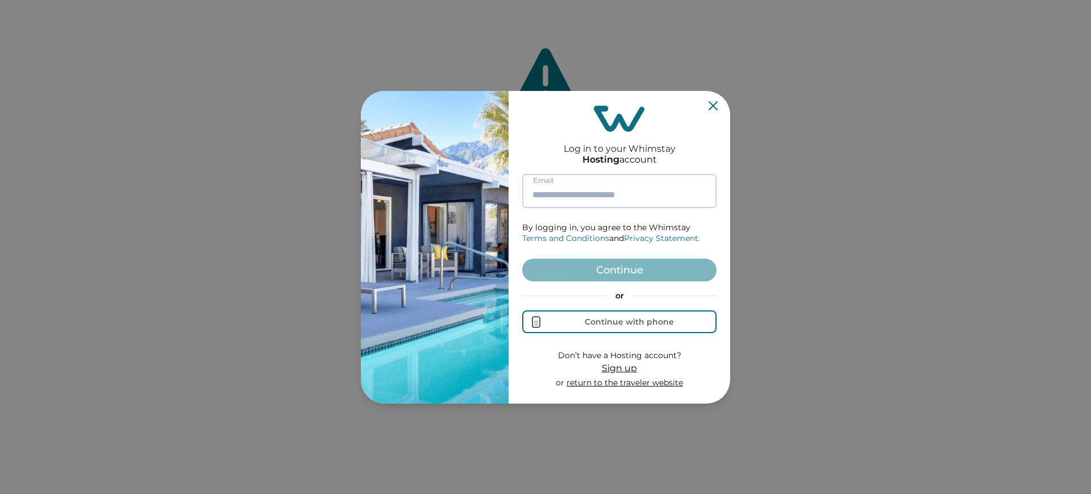
click at [592, 187] on input at bounding box center [619, 191] width 194 height 34
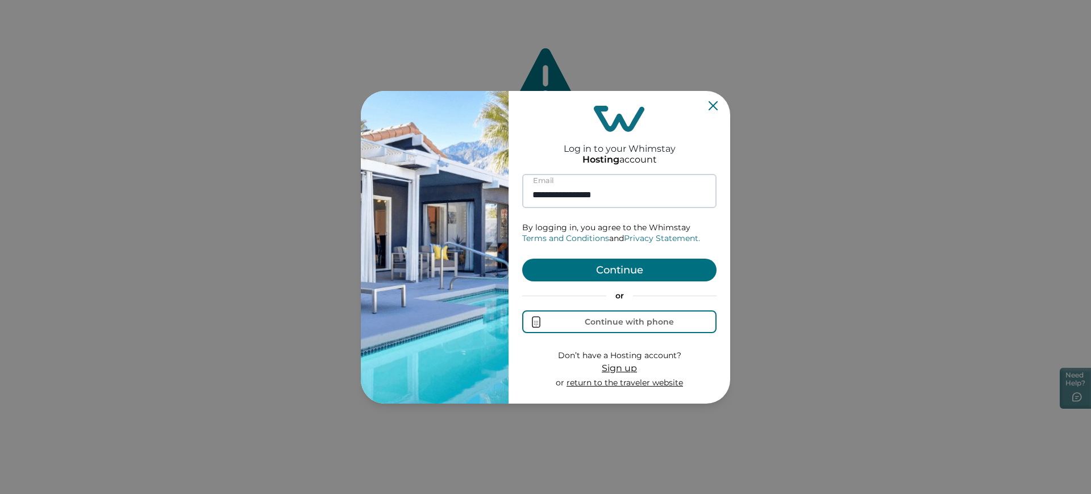
type input "**********"
click at [522, 258] on button "Continue" at bounding box center [619, 269] width 194 height 23
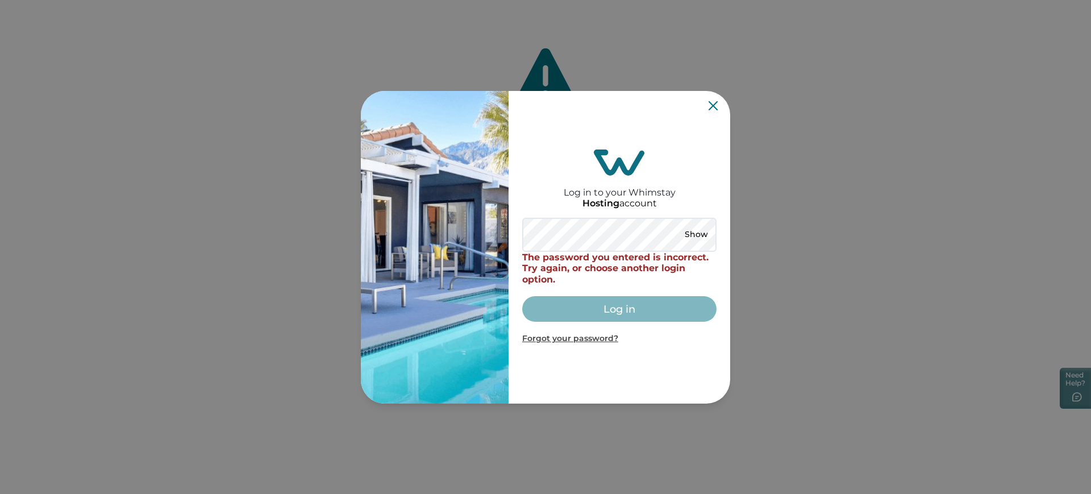
click at [709, 106] on icon "Close" at bounding box center [712, 105] width 9 height 9
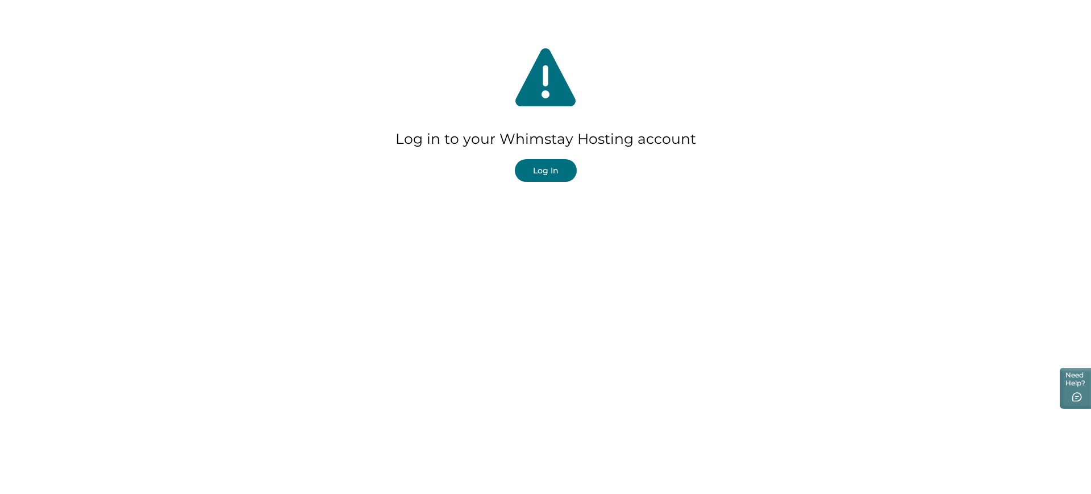
click at [518, 161] on button "Log In" at bounding box center [546, 170] width 62 height 23
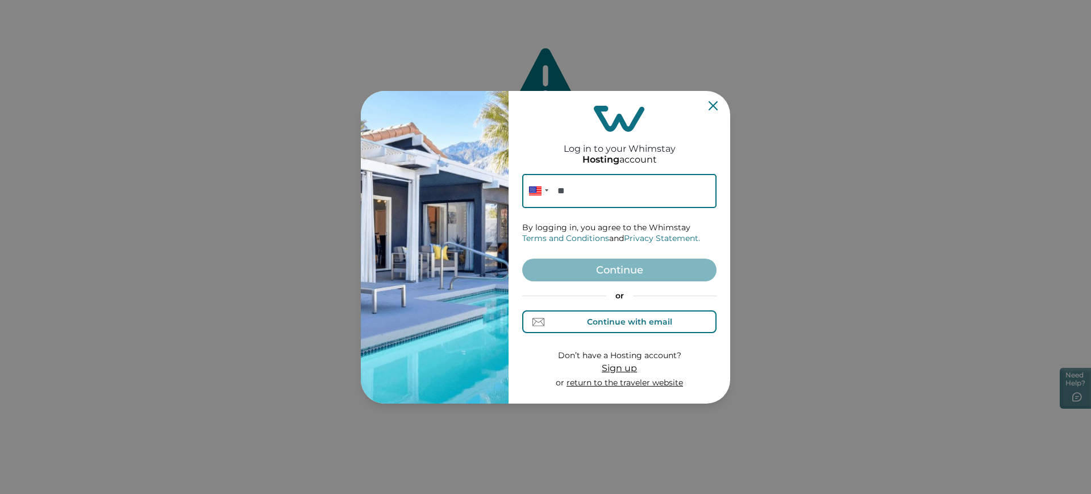
click at [596, 324] on div "Continue with email" at bounding box center [629, 321] width 85 height 9
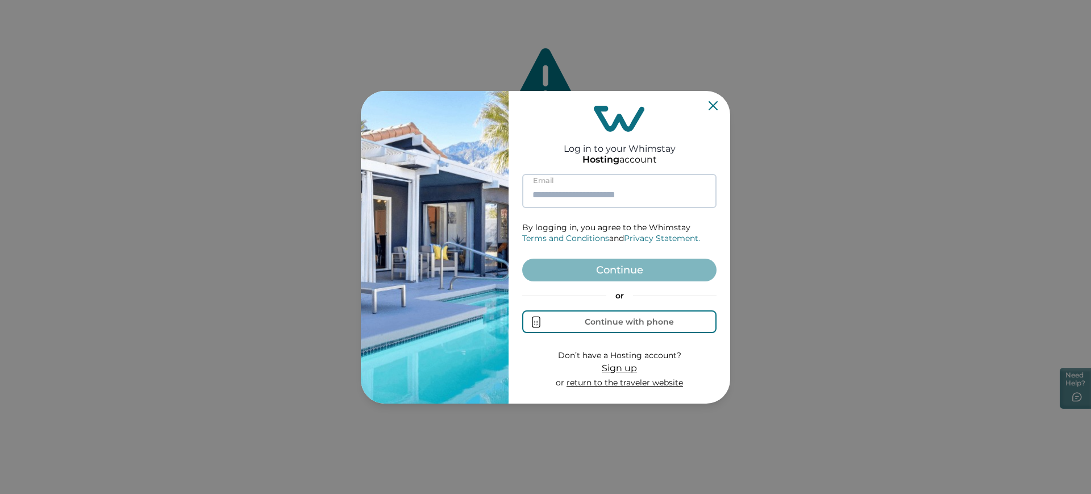
click at [583, 198] on input at bounding box center [619, 191] width 194 height 34
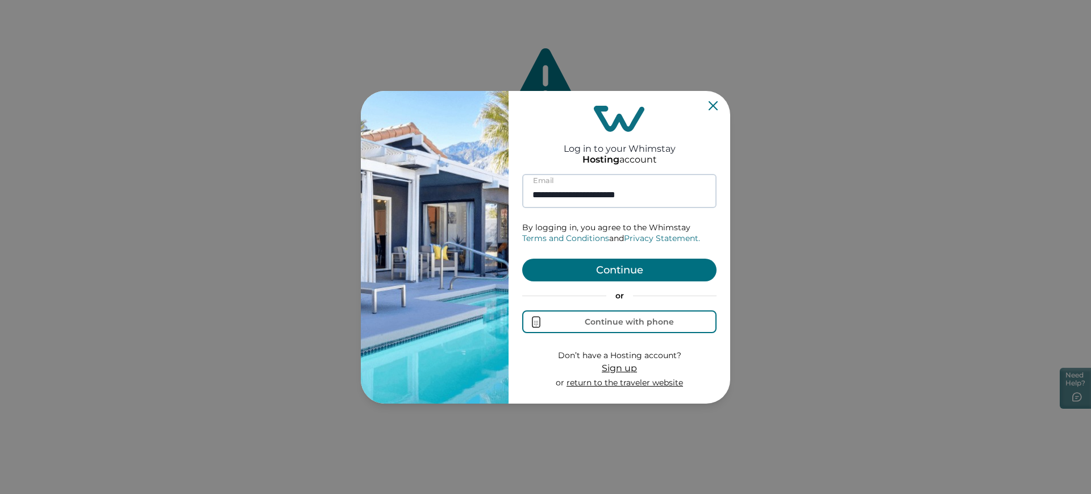
type input "**********"
click at [522, 258] on button "Continue" at bounding box center [619, 269] width 194 height 23
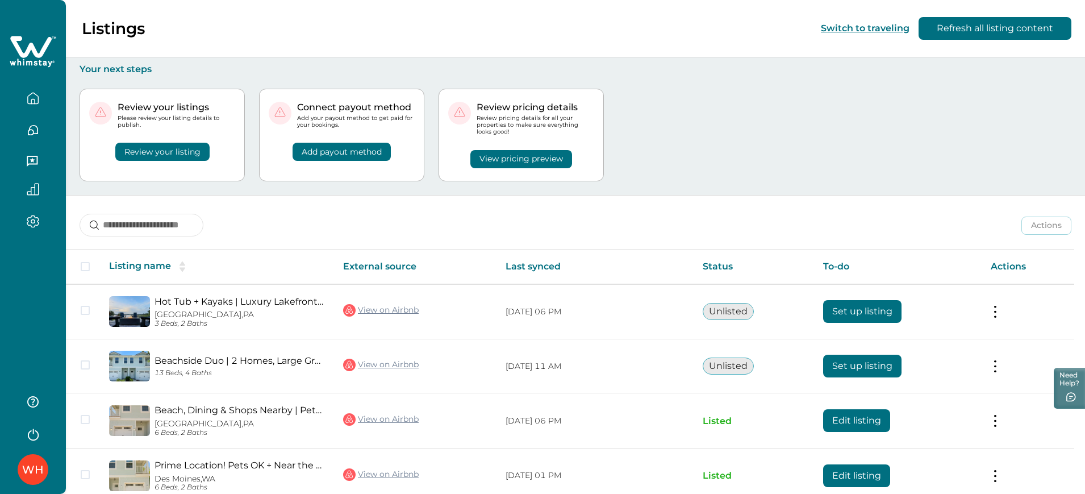
scroll to position [111, 0]
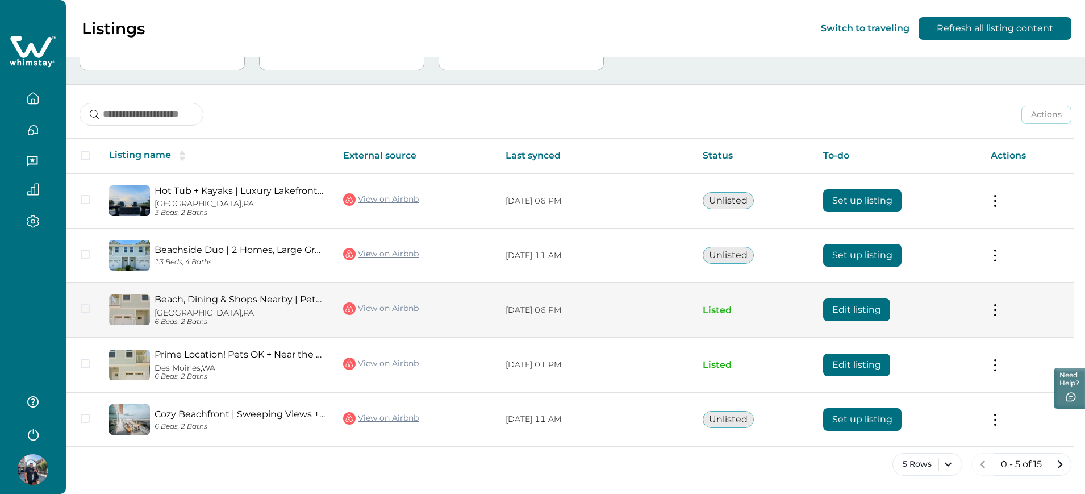
click at [994, 309] on td "Actions View listing on Whimstay Unlist listing View listing details" at bounding box center [1028, 309] width 93 height 55
click at [1000, 304] on button at bounding box center [995, 310] width 9 height 12
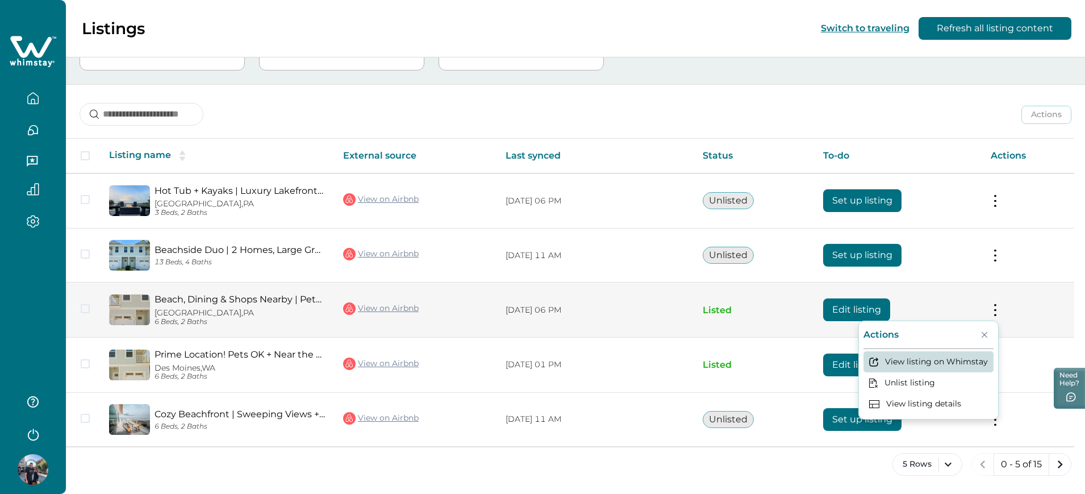
click at [935, 356] on button "View listing on Whimstay" at bounding box center [928, 361] width 130 height 21
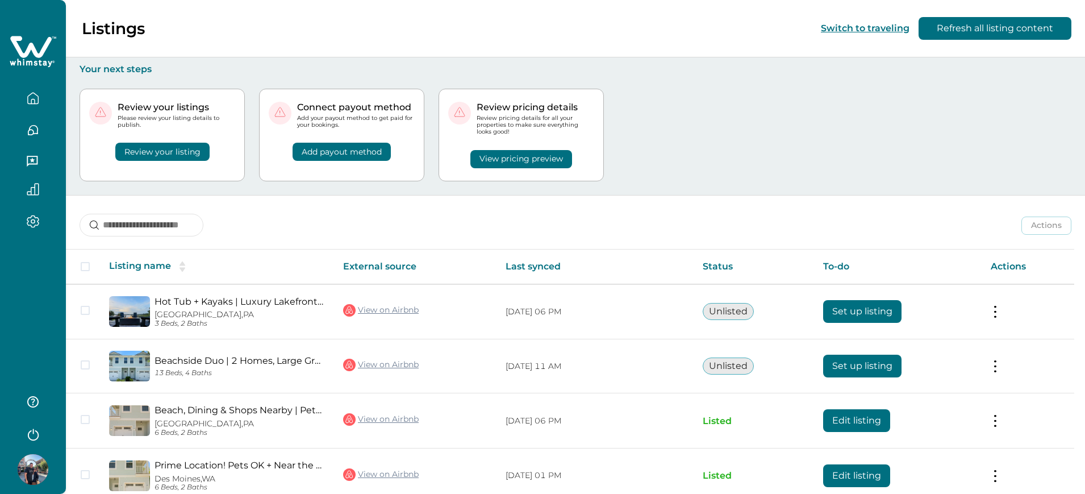
scroll to position [111, 0]
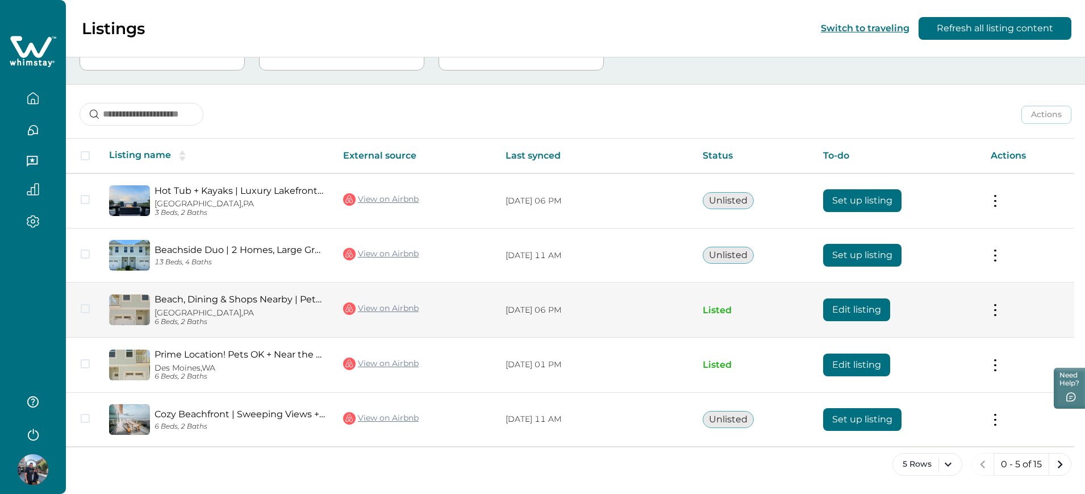
click at [853, 313] on button "Edit listing" at bounding box center [856, 309] width 67 height 23
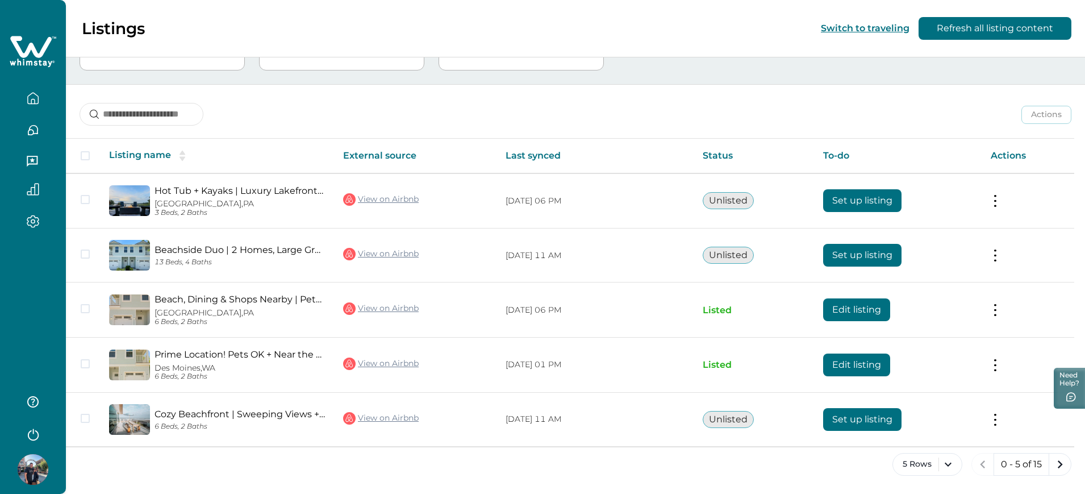
scroll to position [0, 0]
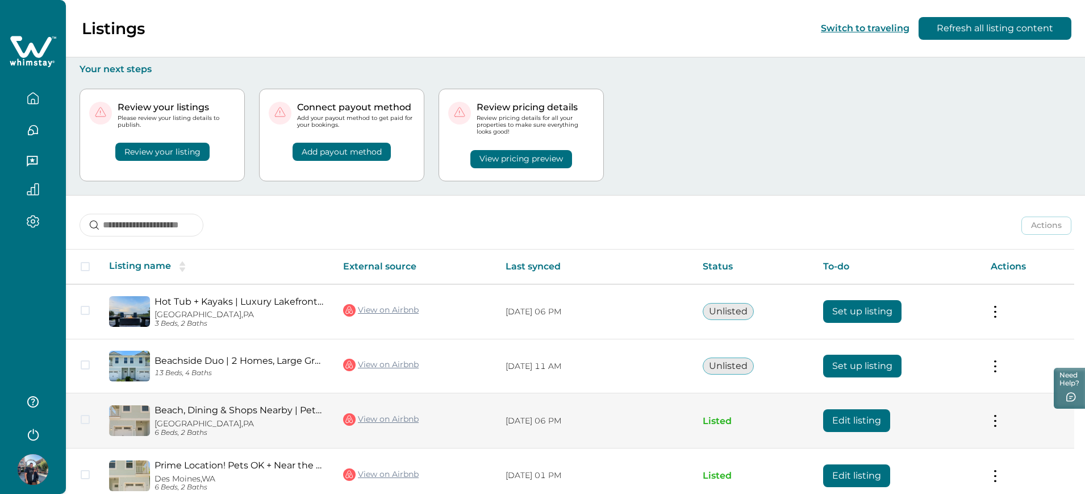
click at [857, 416] on button "Edit listing" at bounding box center [856, 420] width 67 height 23
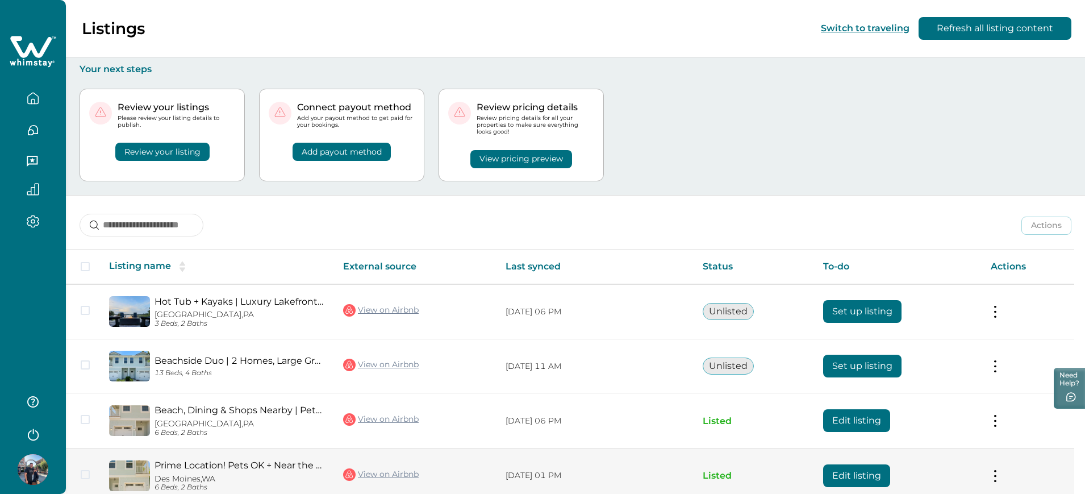
click at [870, 465] on button "Edit listing" at bounding box center [856, 475] width 67 height 23
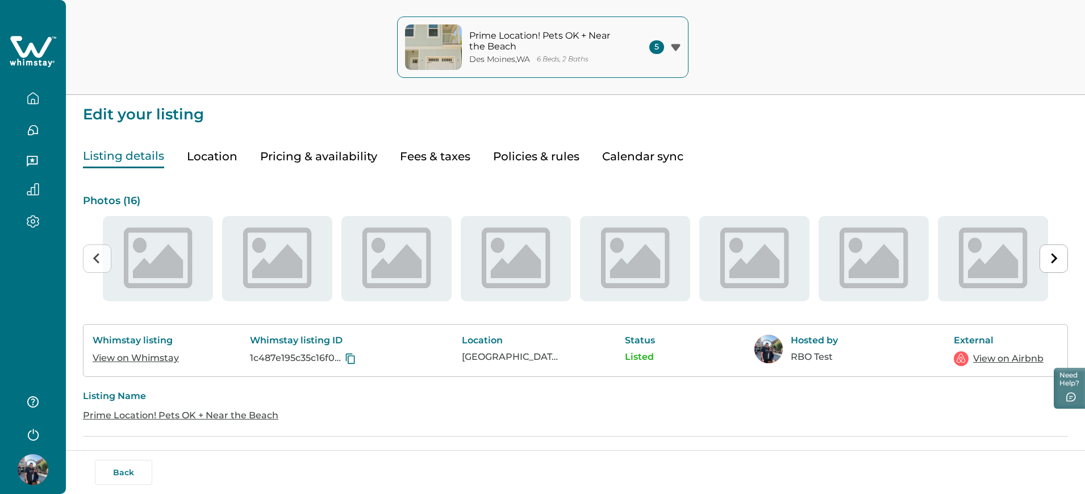
type input "**"
click at [339, 161] on button "Pricing & availability" at bounding box center [318, 156] width 117 height 23
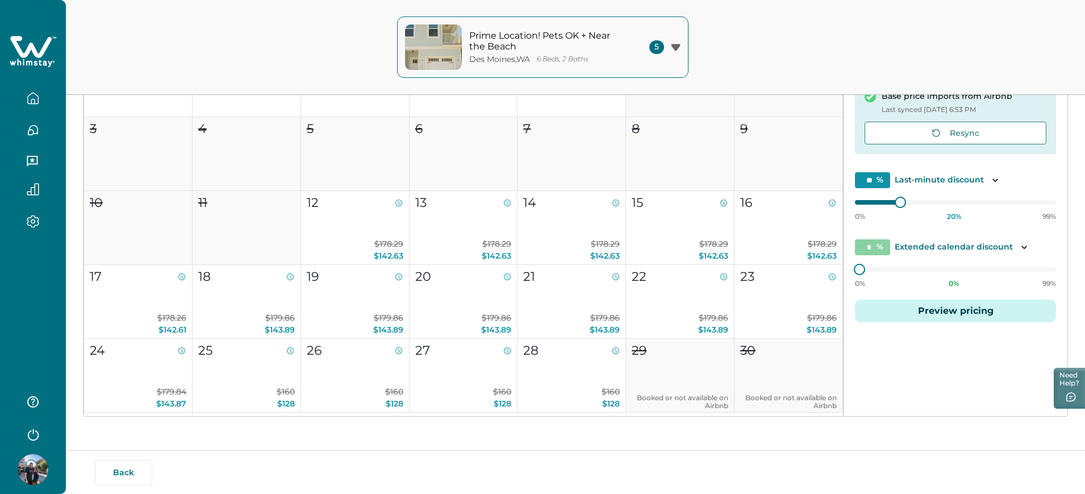
click at [23, 96] on button "button" at bounding box center [33, 98] width 48 height 23
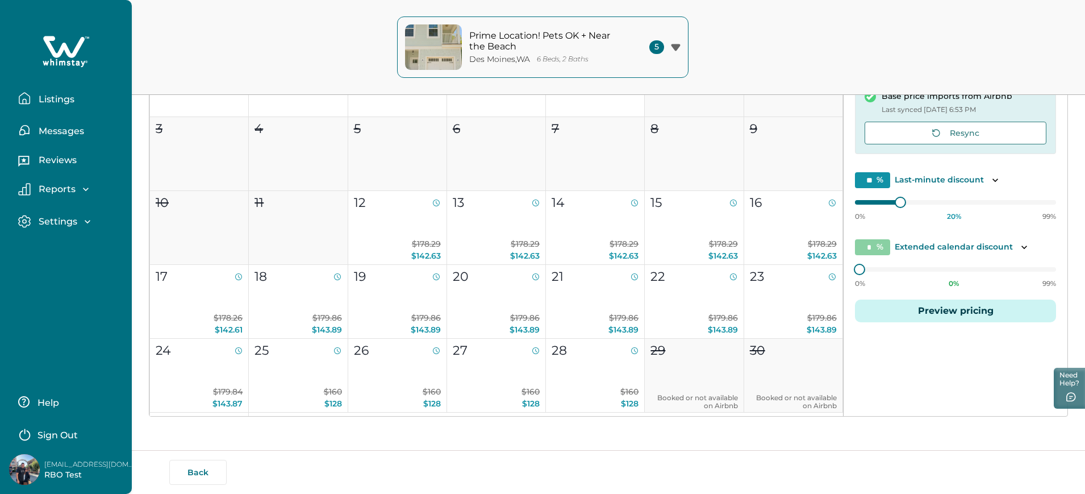
click at [77, 99] on button "Listings" at bounding box center [70, 98] width 105 height 23
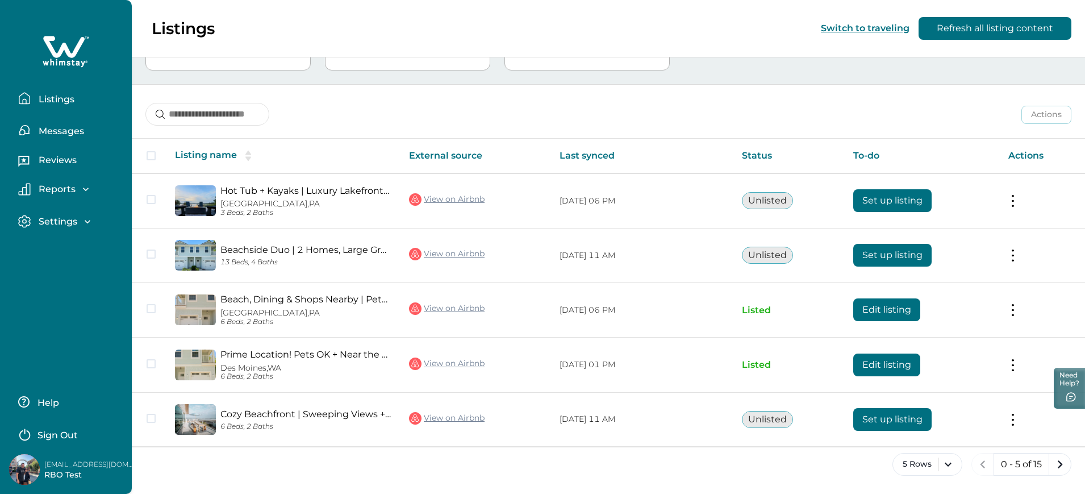
scroll to position [111, 0]
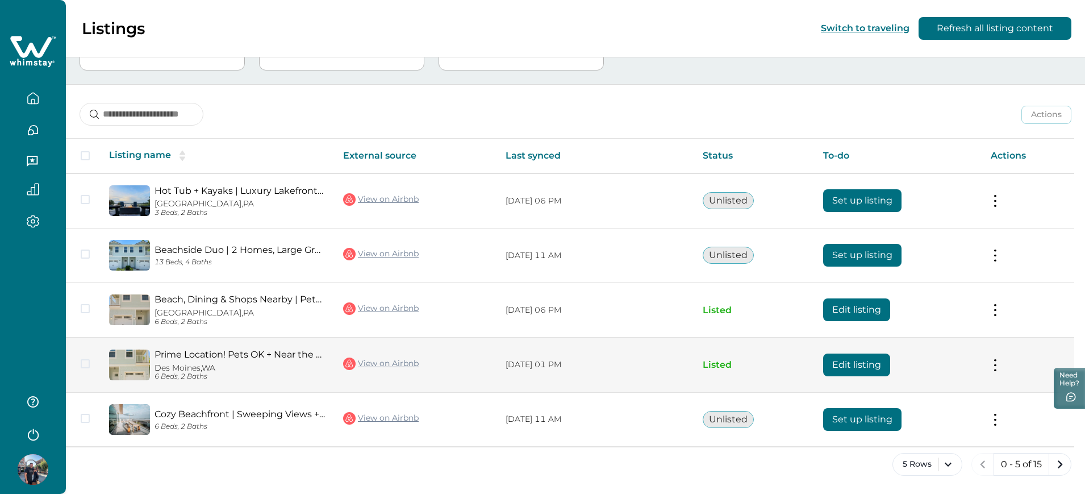
click at [879, 363] on button "Edit listing" at bounding box center [856, 364] width 67 height 23
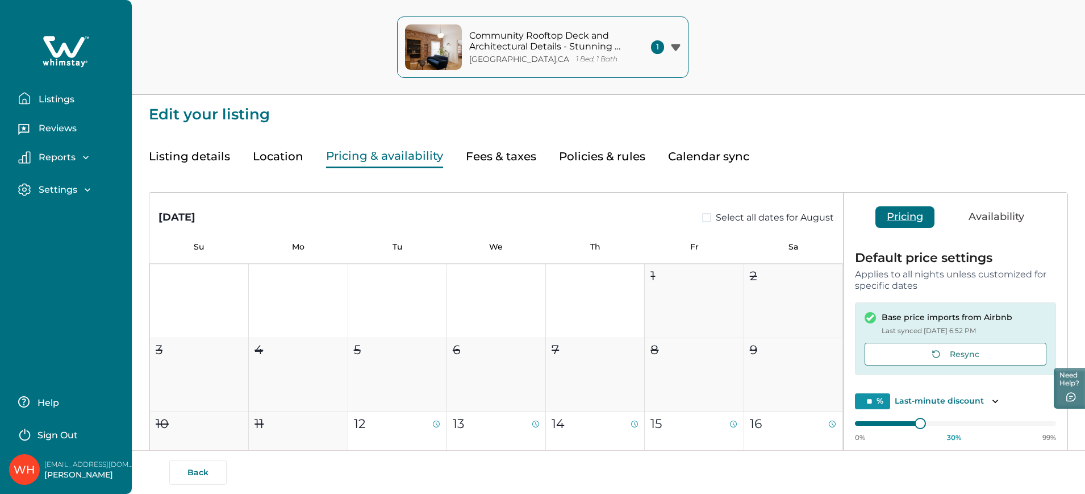
click at [39, 98] on p "Listings" at bounding box center [54, 99] width 39 height 11
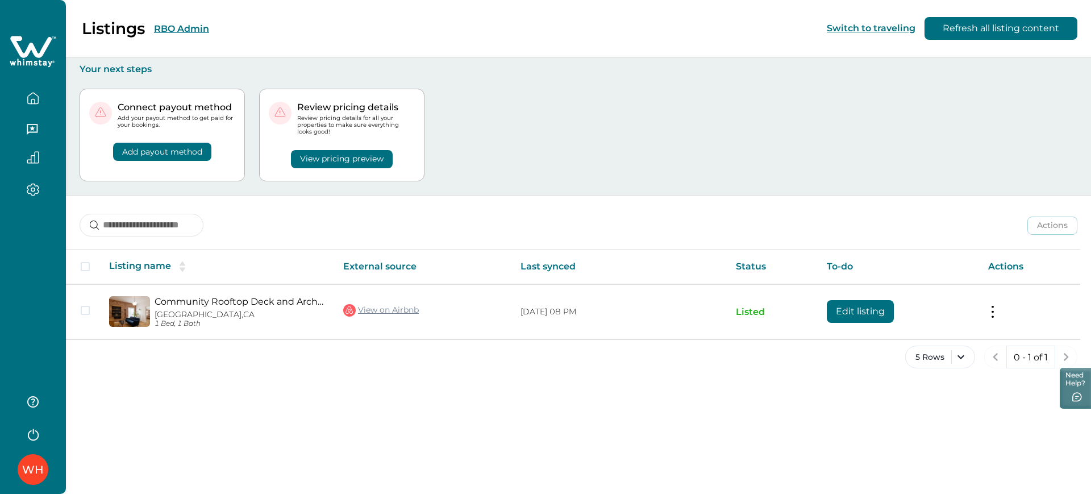
click at [259, 23] on div "Listings RBO Admin Switch to traveling Refresh all listing content" at bounding box center [545, 28] width 1091 height 57
click at [183, 23] on button "RBO Admin" at bounding box center [181, 28] width 55 height 11
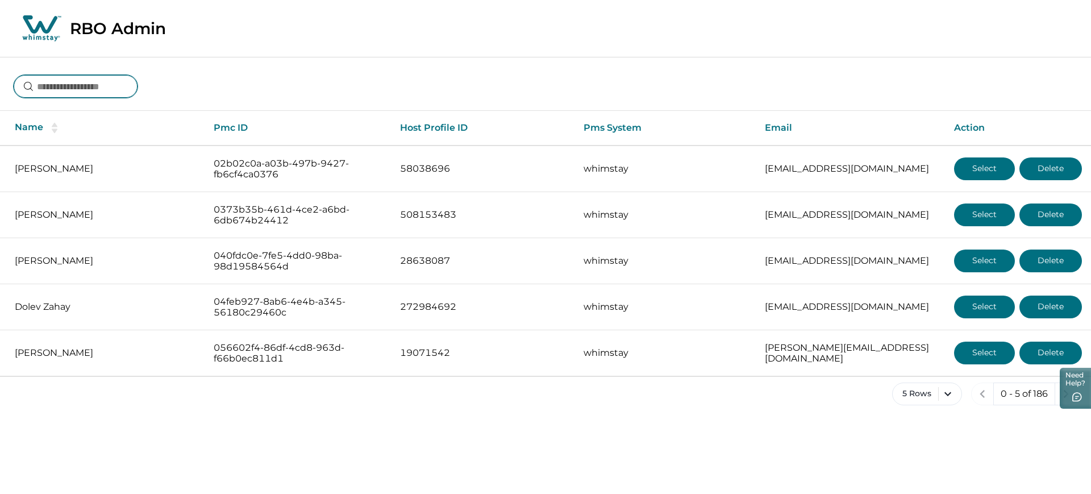
click at [97, 79] on input at bounding box center [76, 86] width 124 height 23
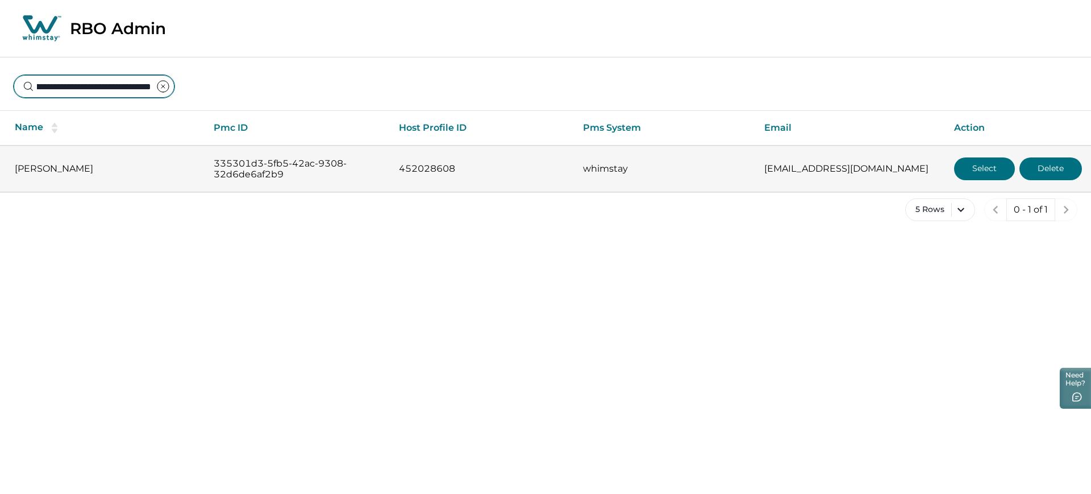
type input "**********"
click at [979, 174] on button "Select" at bounding box center [984, 168] width 61 height 23
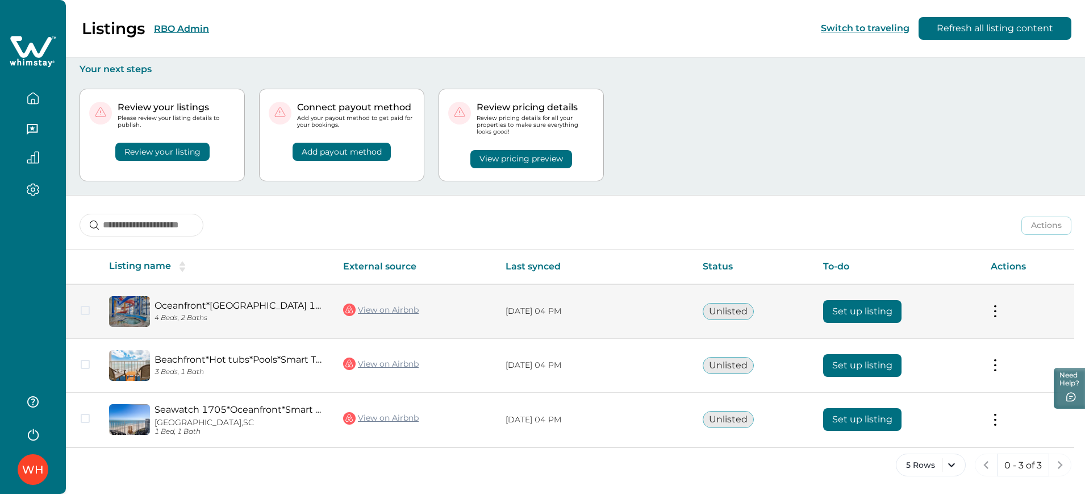
click at [887, 303] on button "Set up listing" at bounding box center [862, 311] width 78 height 23
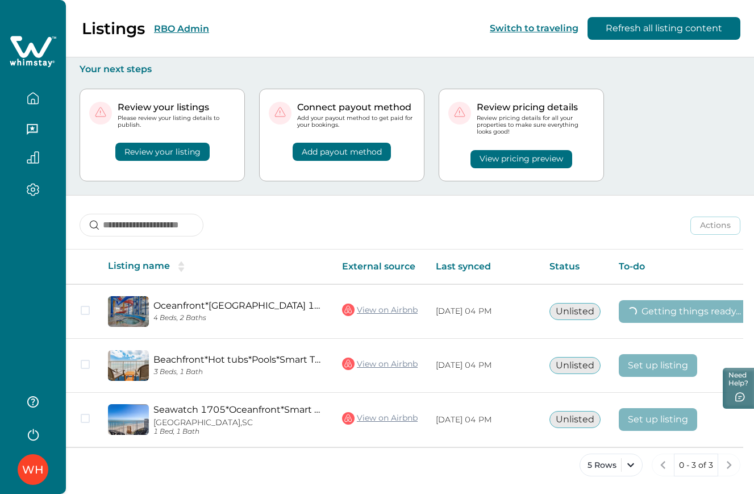
click at [161, 26] on button "RBO Admin" at bounding box center [181, 28] width 55 height 11
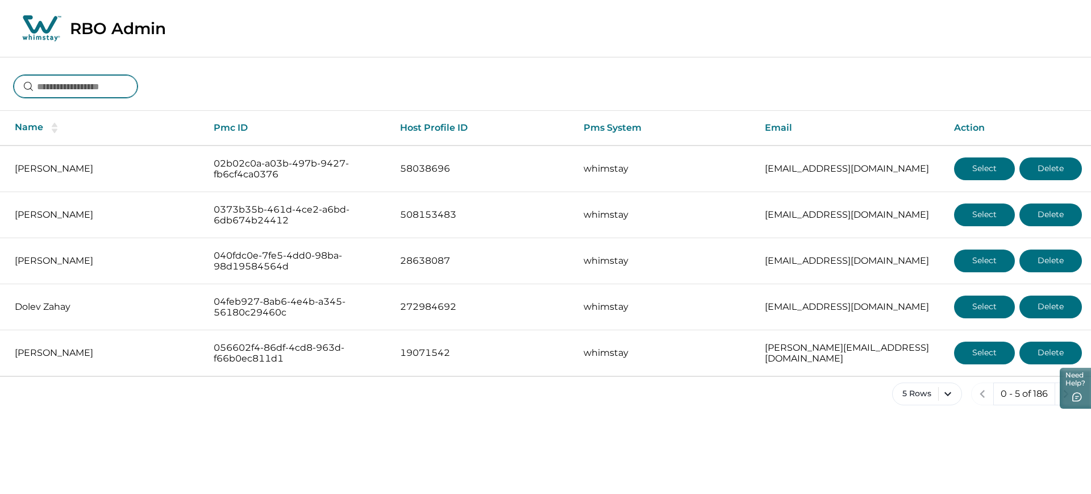
click at [97, 78] on input at bounding box center [76, 86] width 124 height 23
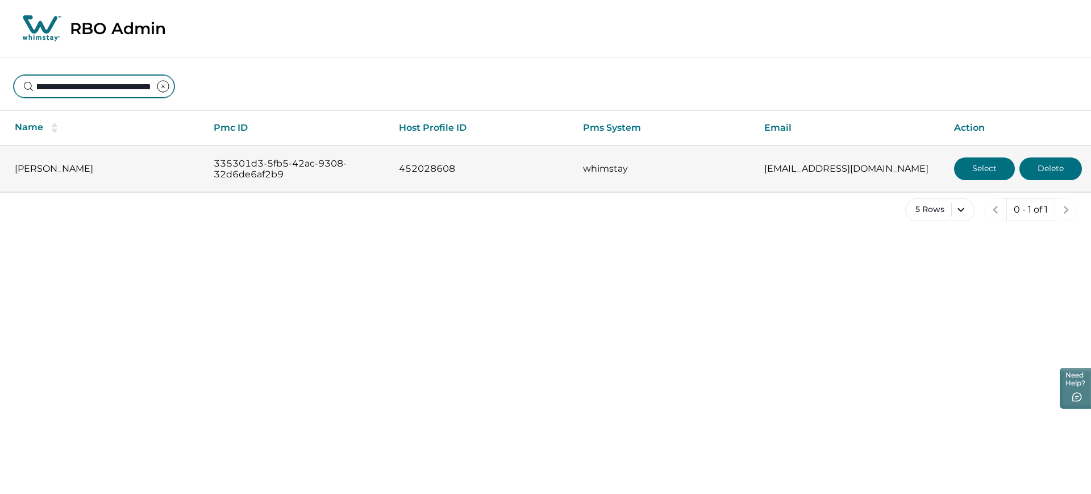
type input "**********"
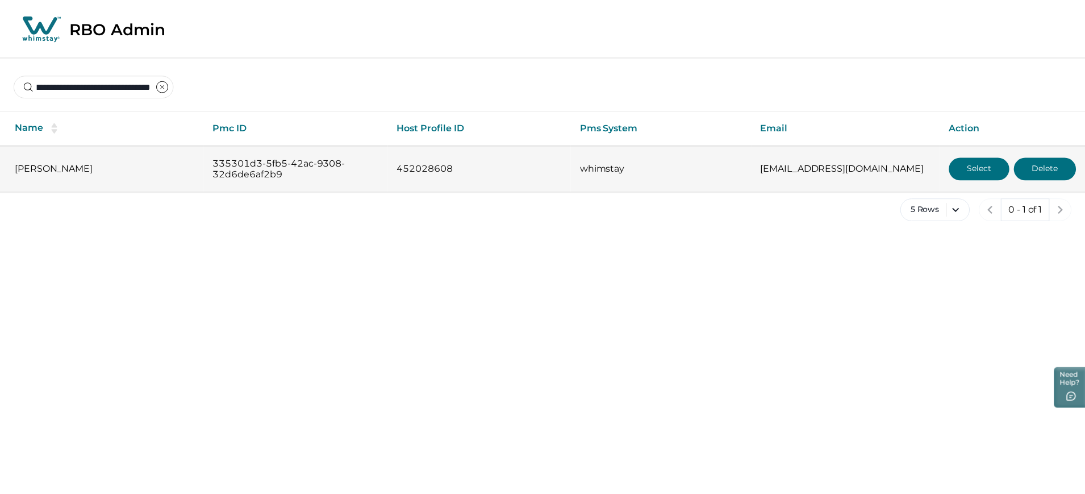
scroll to position [0, 0]
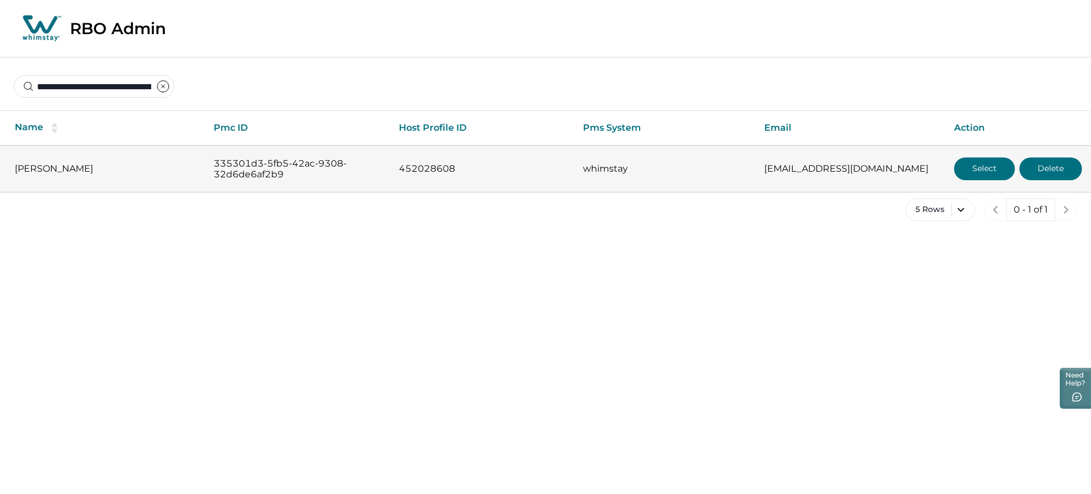
click at [995, 160] on button "Select" at bounding box center [984, 168] width 61 height 23
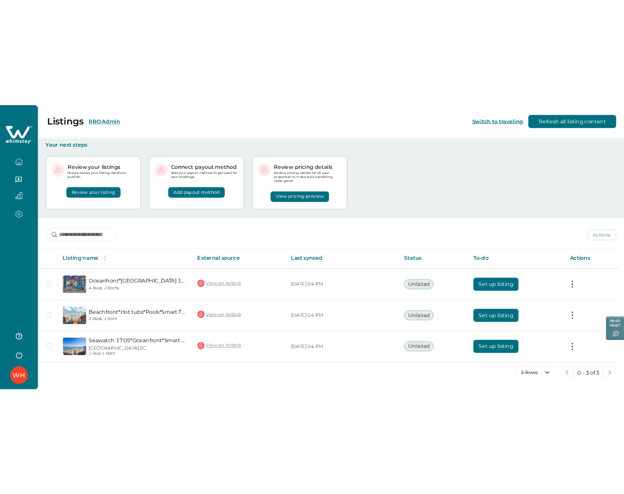
scroll to position [1, 0]
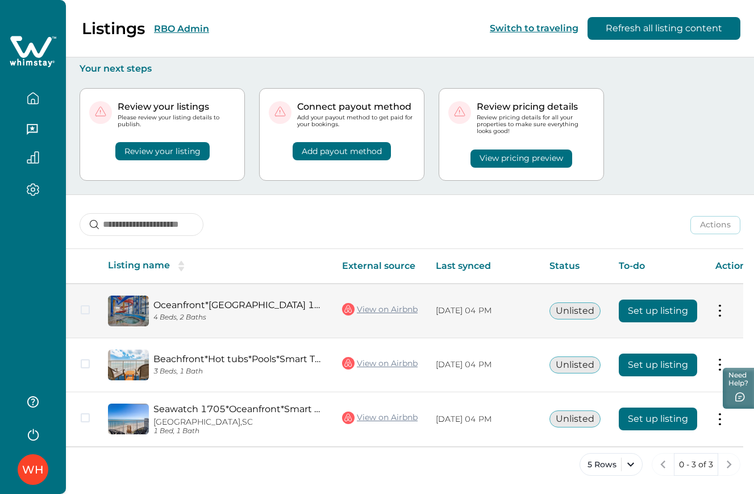
click at [648, 308] on button "Set up listing" at bounding box center [658, 310] width 78 height 23
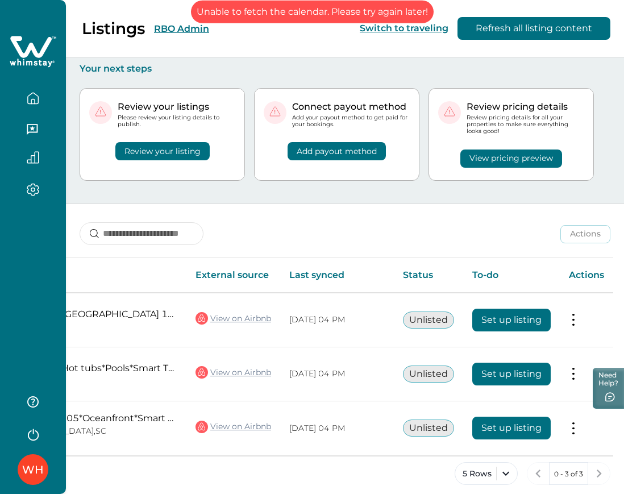
scroll to position [0, 140]
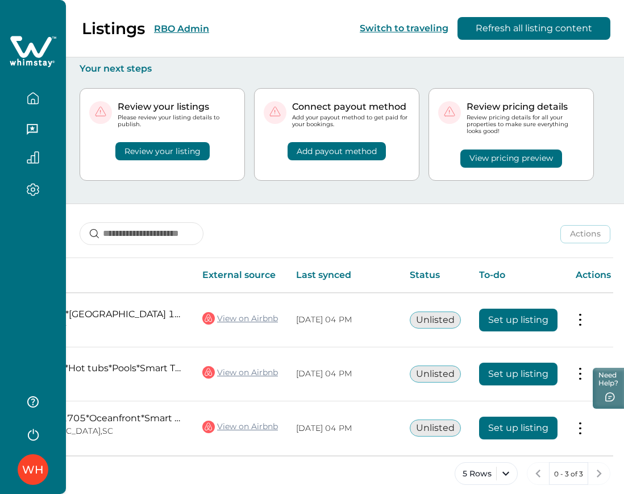
click at [167, 27] on button "RBO Admin" at bounding box center [181, 28] width 55 height 11
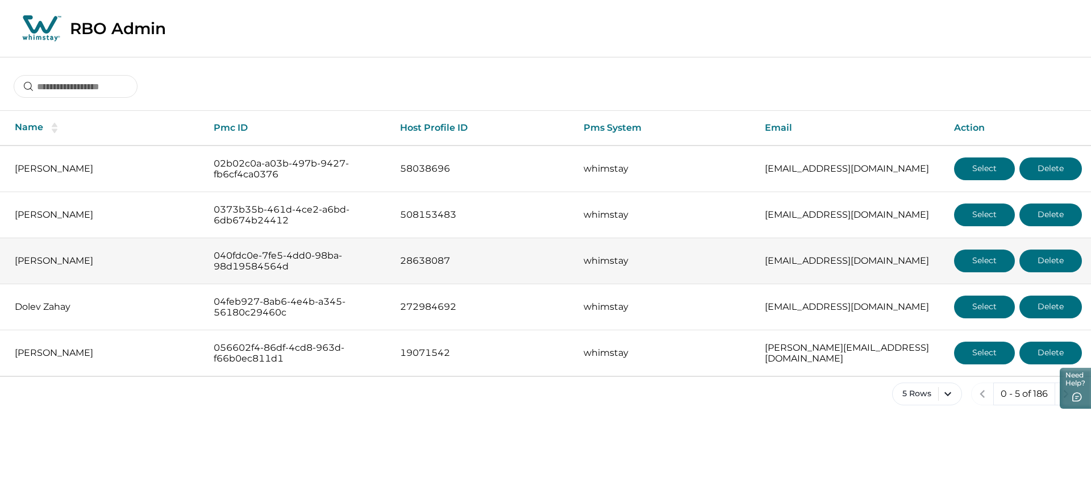
click at [982, 254] on button "Select" at bounding box center [984, 260] width 61 height 23
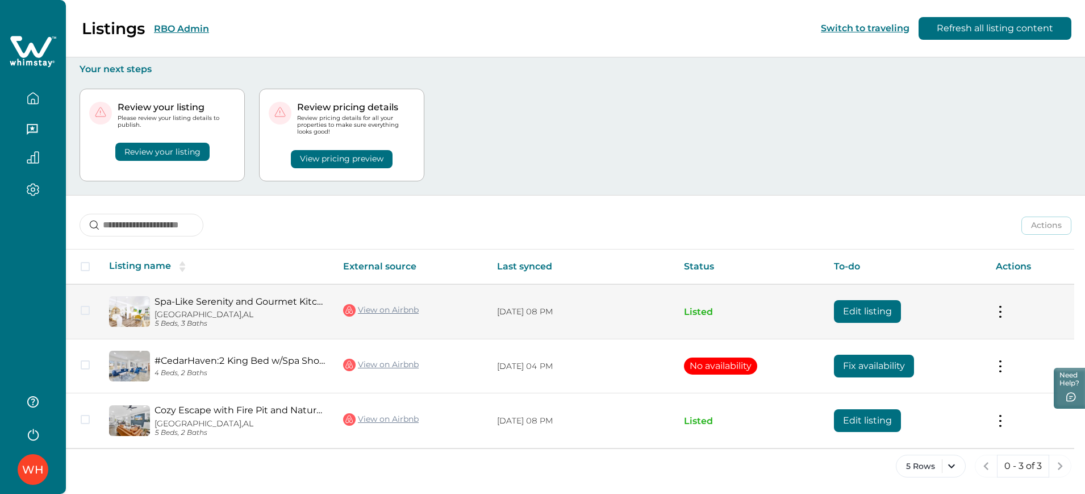
click at [845, 316] on button "Edit listing" at bounding box center [867, 311] width 67 height 23
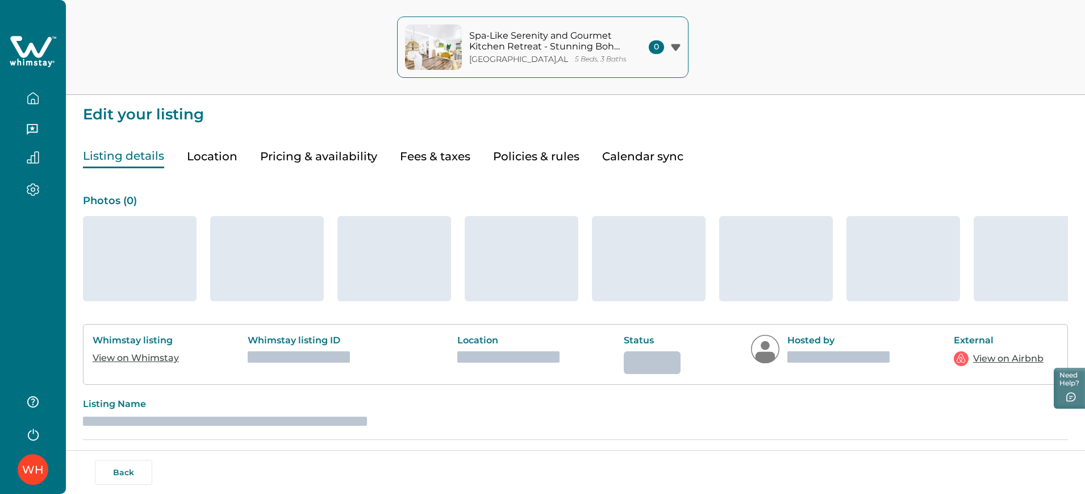
type input "*"
click at [336, 156] on button "Pricing & availability" at bounding box center [318, 156] width 117 height 23
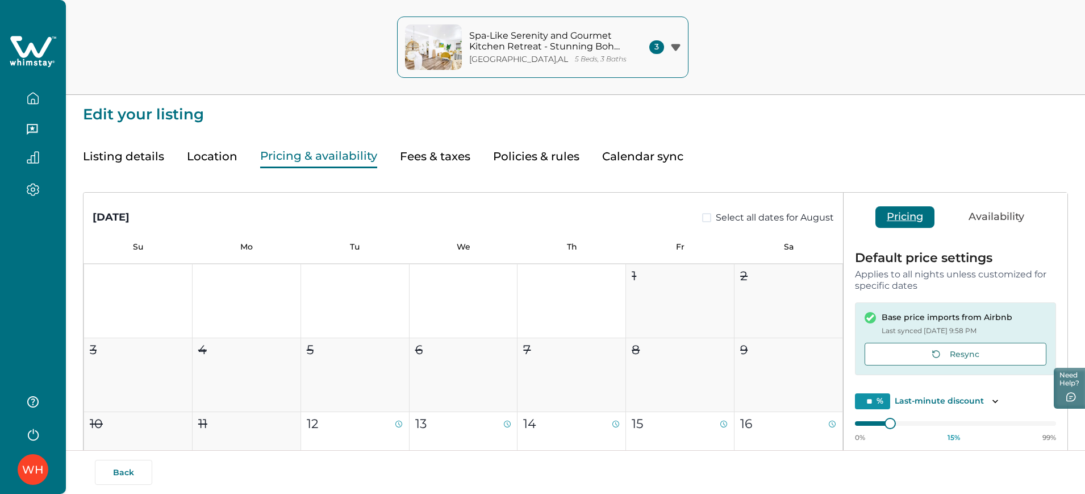
type input "**"
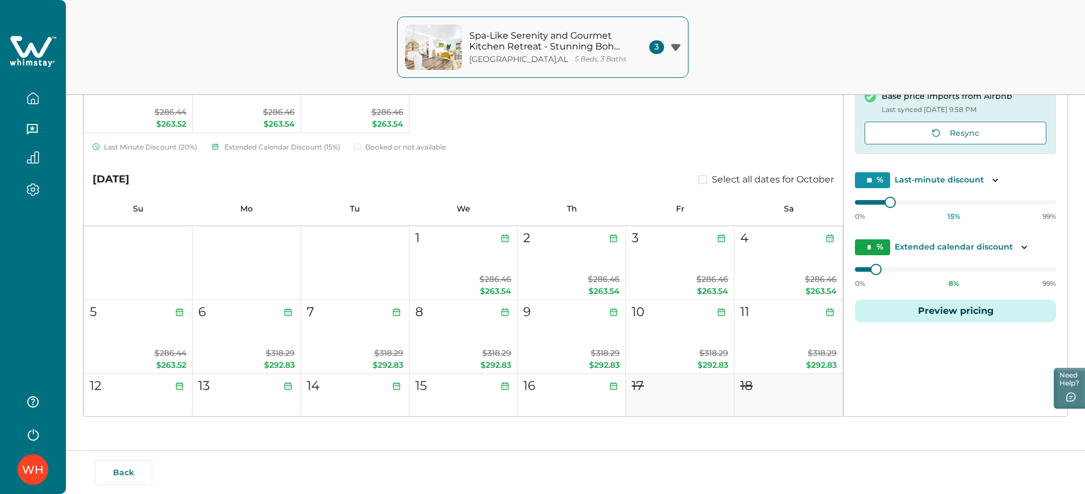
scroll to position [817, 0]
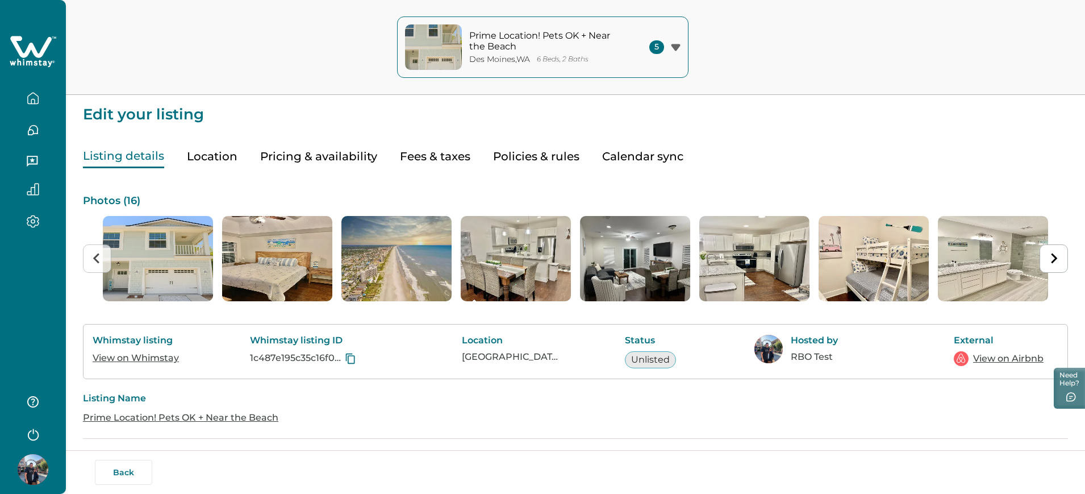
click at [314, 151] on button "Pricing & availability" at bounding box center [318, 156] width 117 height 23
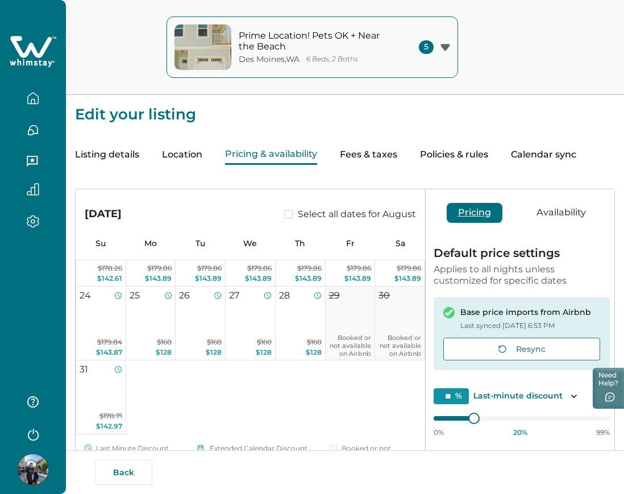
scroll to position [269, 0]
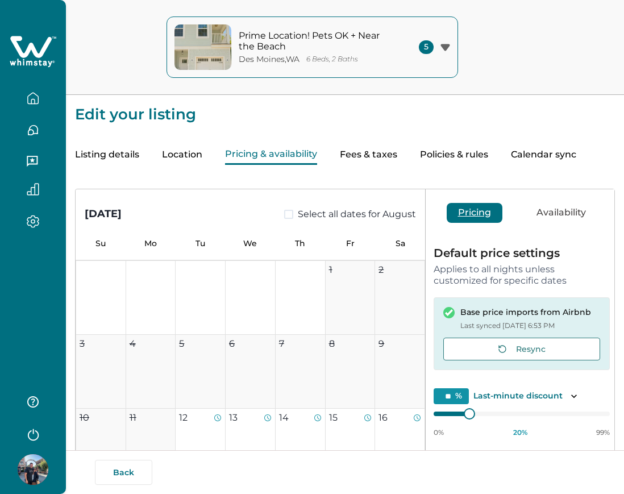
type input "**"
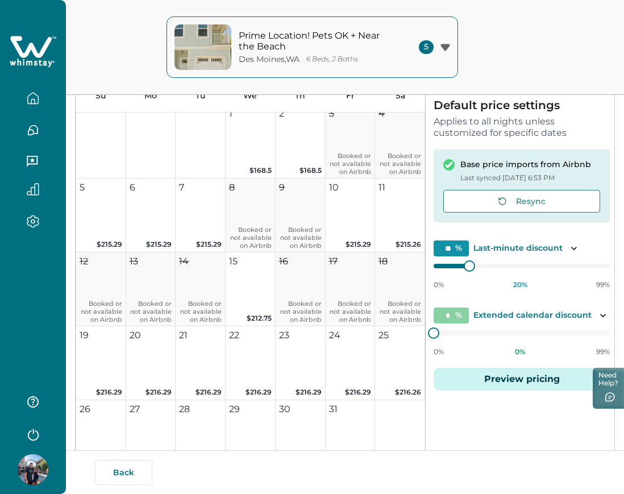
scroll to position [1028, 0]
